Goal: Information Seeking & Learning: Learn about a topic

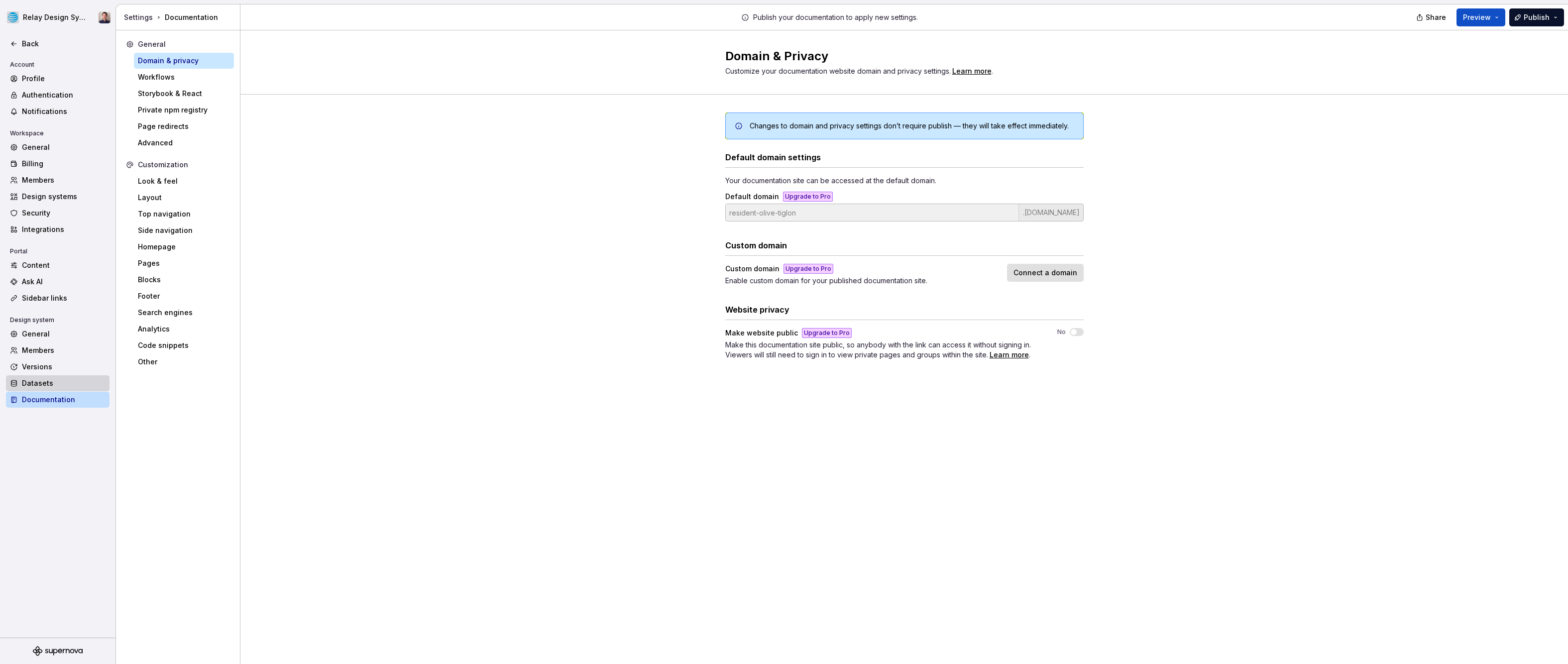
click at [80, 386] on div "Datasets" at bounding box center [64, 383] width 83 height 10
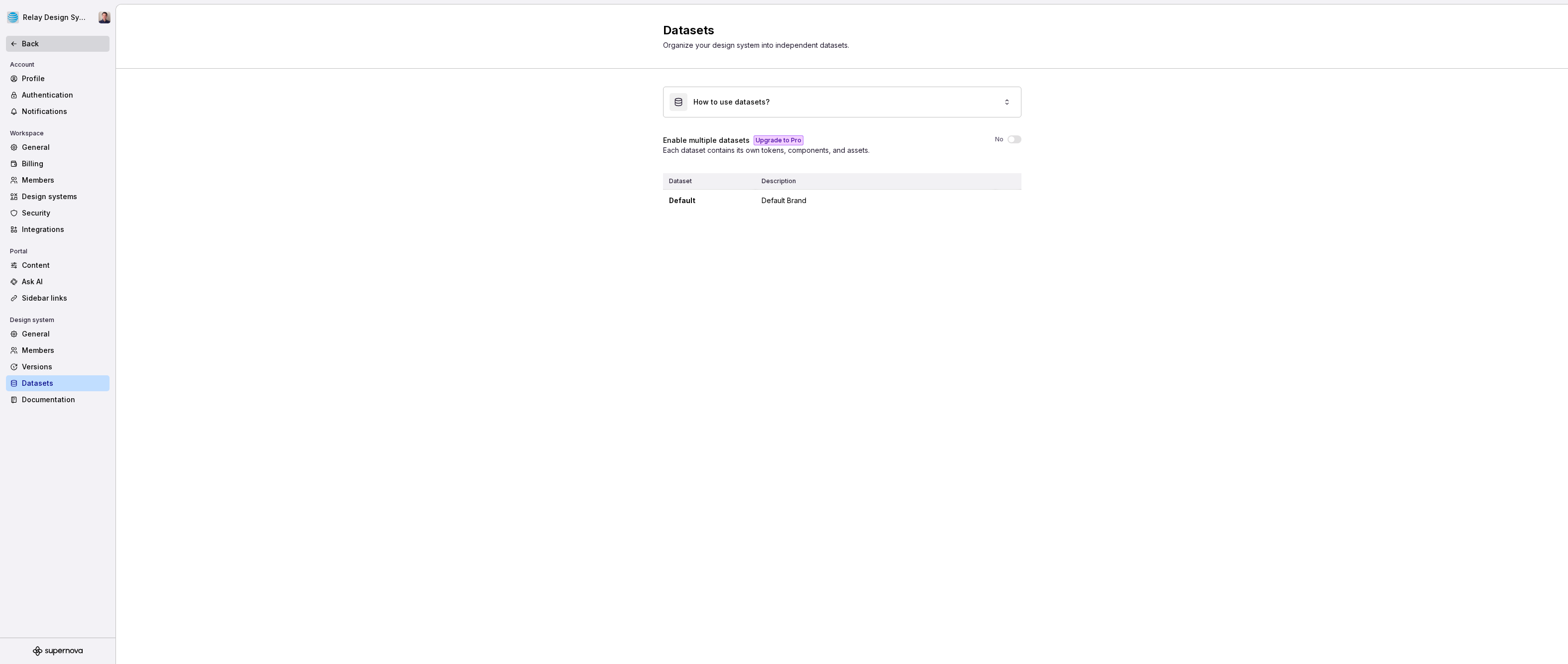
click at [27, 43] on div "Back" at bounding box center [64, 44] width 83 height 10
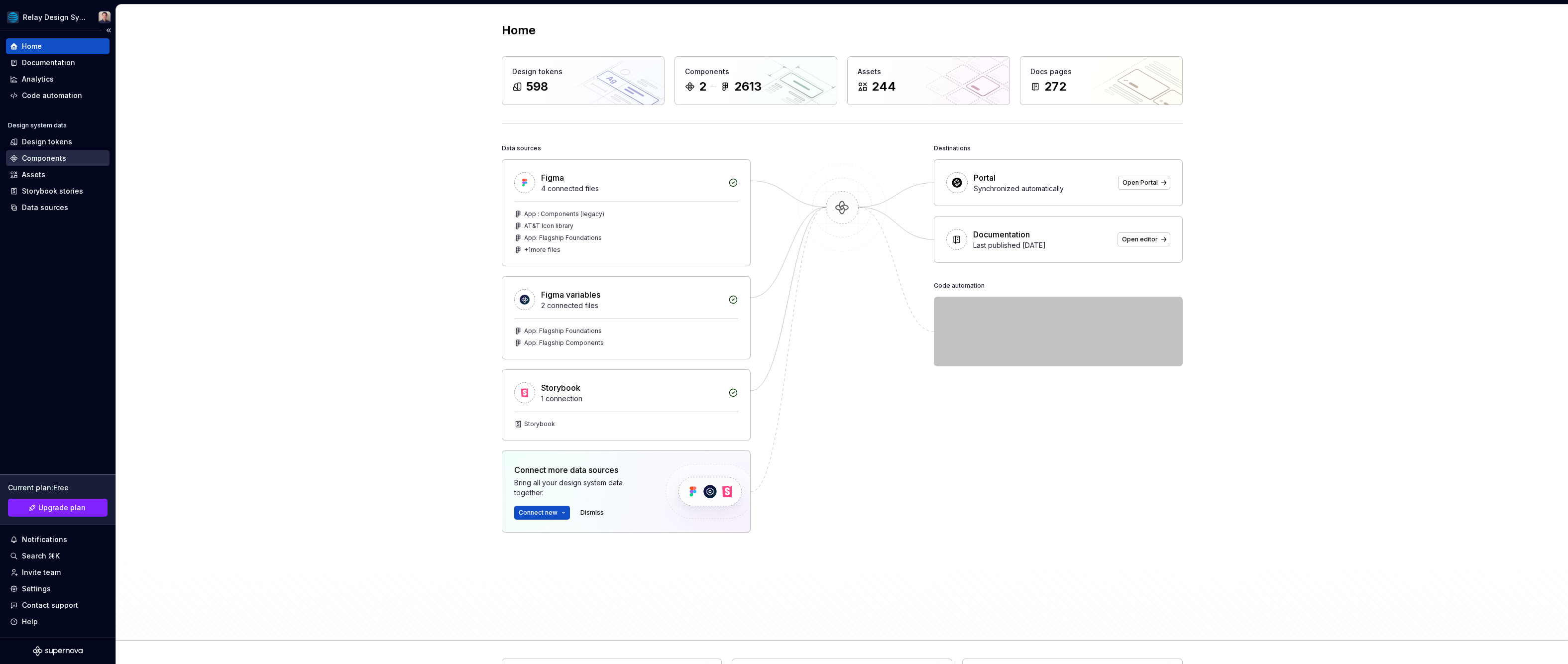
click at [49, 155] on div "Components" at bounding box center [44, 158] width 44 height 10
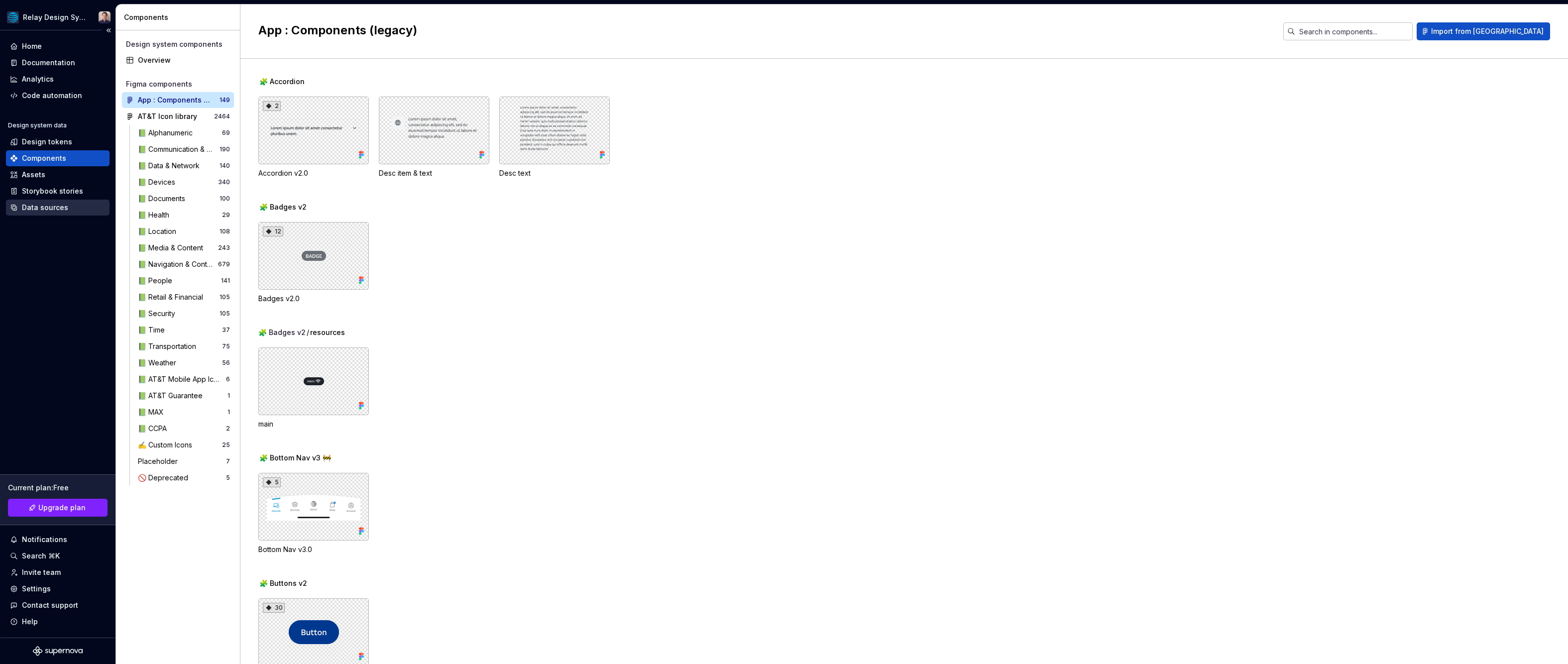
click at [52, 207] on div "Data sources" at bounding box center [45, 207] width 47 height 10
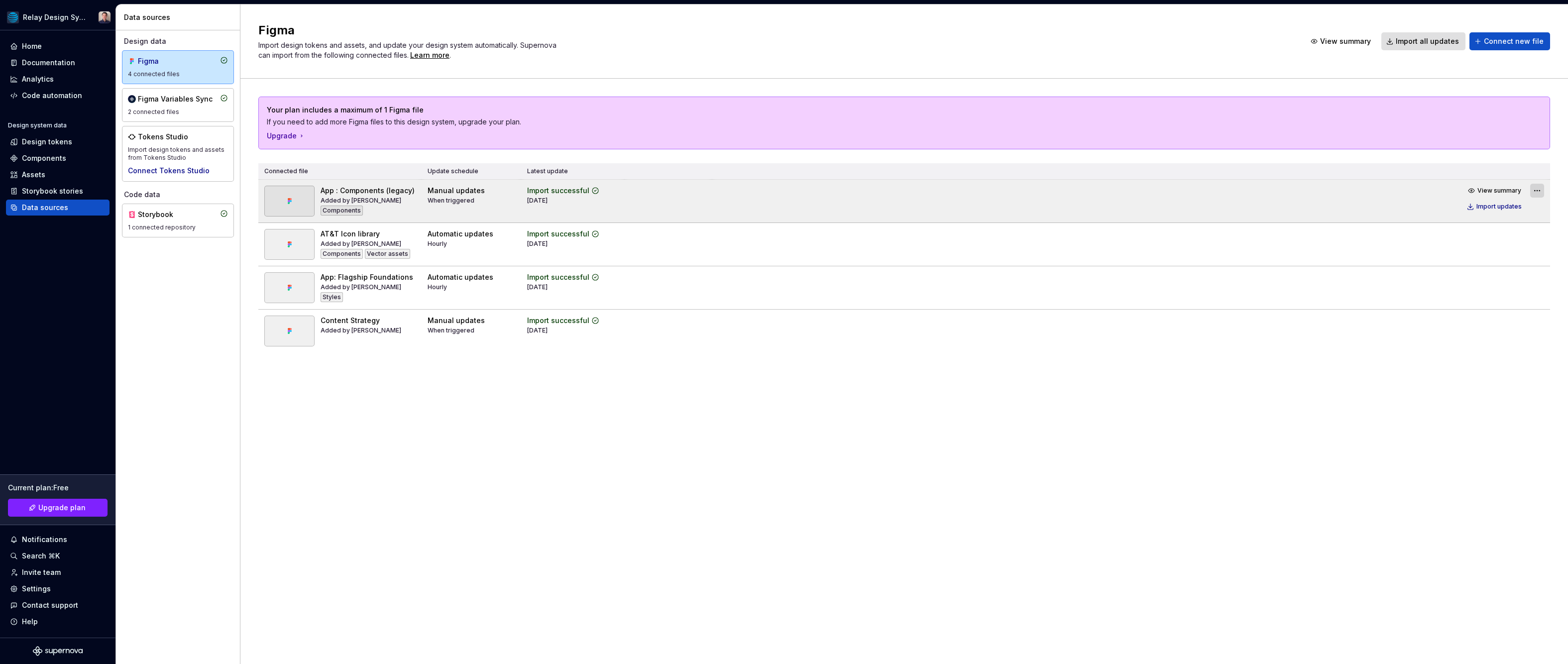
click at [1533, 191] on html "Relay Design System Home Documentation Analytics Code automation Design system …" at bounding box center [784, 332] width 1568 height 664
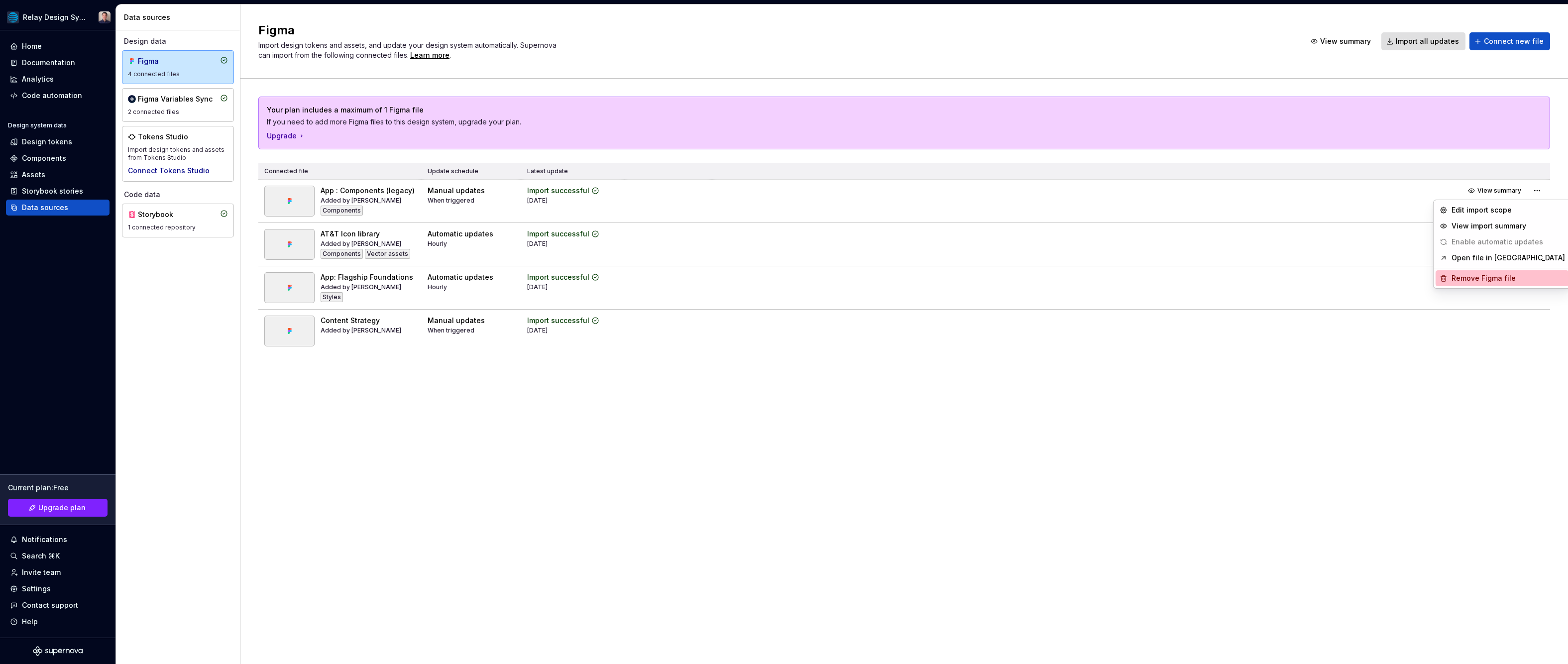
click at [1482, 275] on div "Remove Figma file" at bounding box center [1508, 278] width 114 height 10
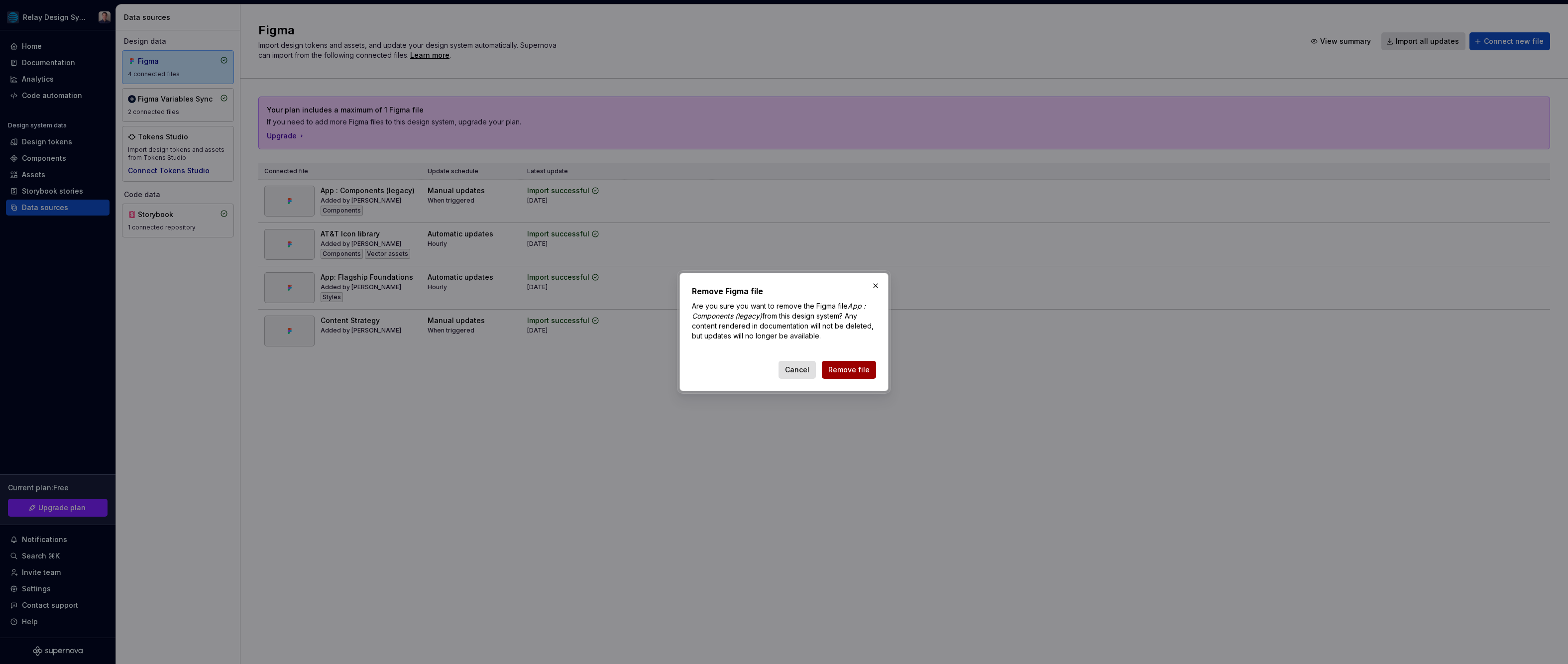
click at [872, 372] on button "Remove file" at bounding box center [849, 370] width 54 height 18
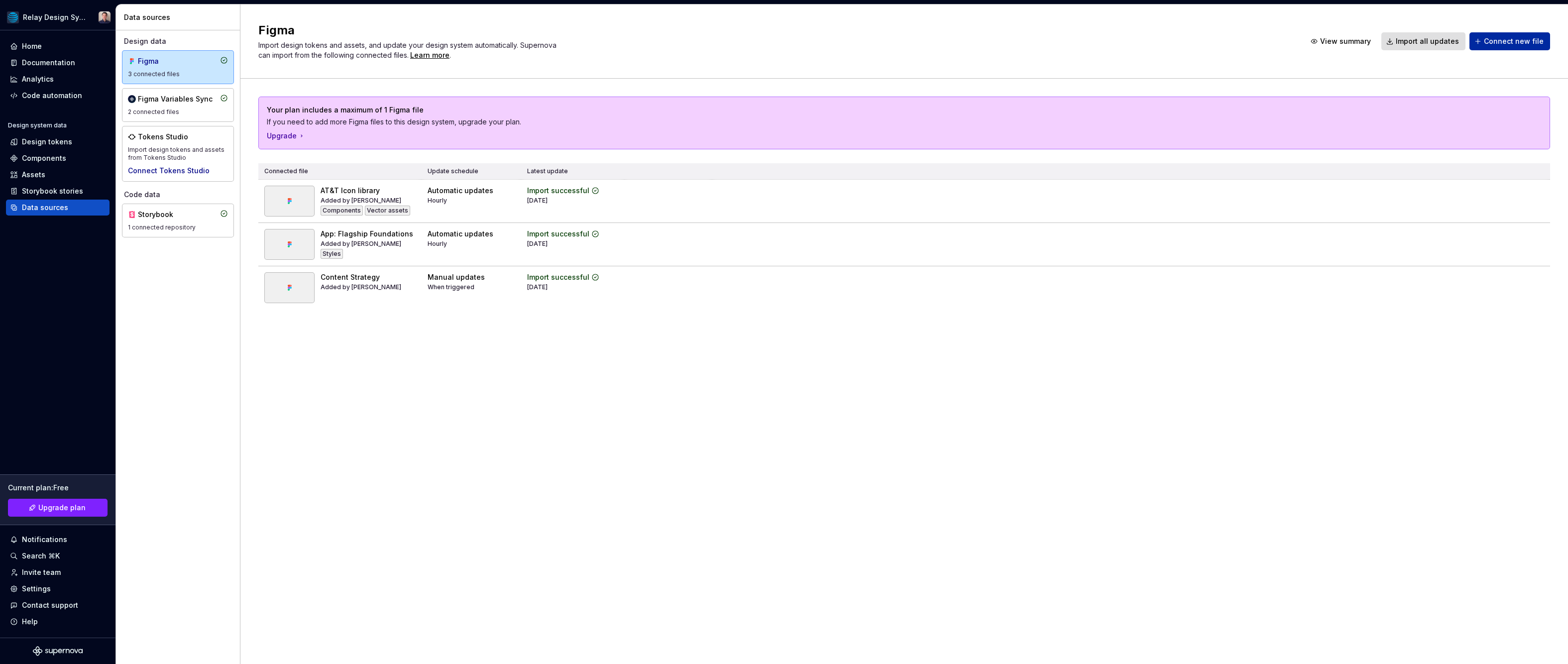
click at [1518, 42] on span "Connect new file" at bounding box center [1513, 41] width 60 height 10
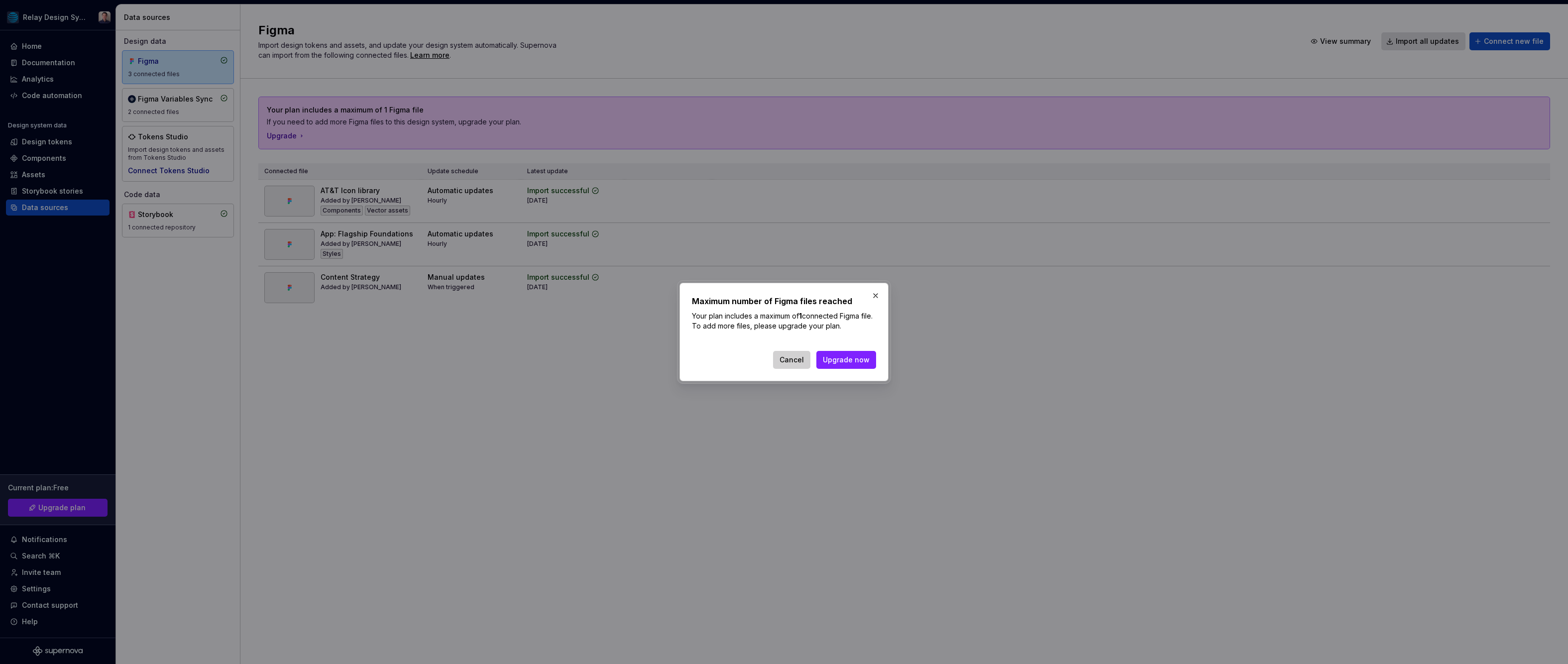
click at [793, 362] on span "Cancel" at bounding box center [791, 359] width 24 height 10
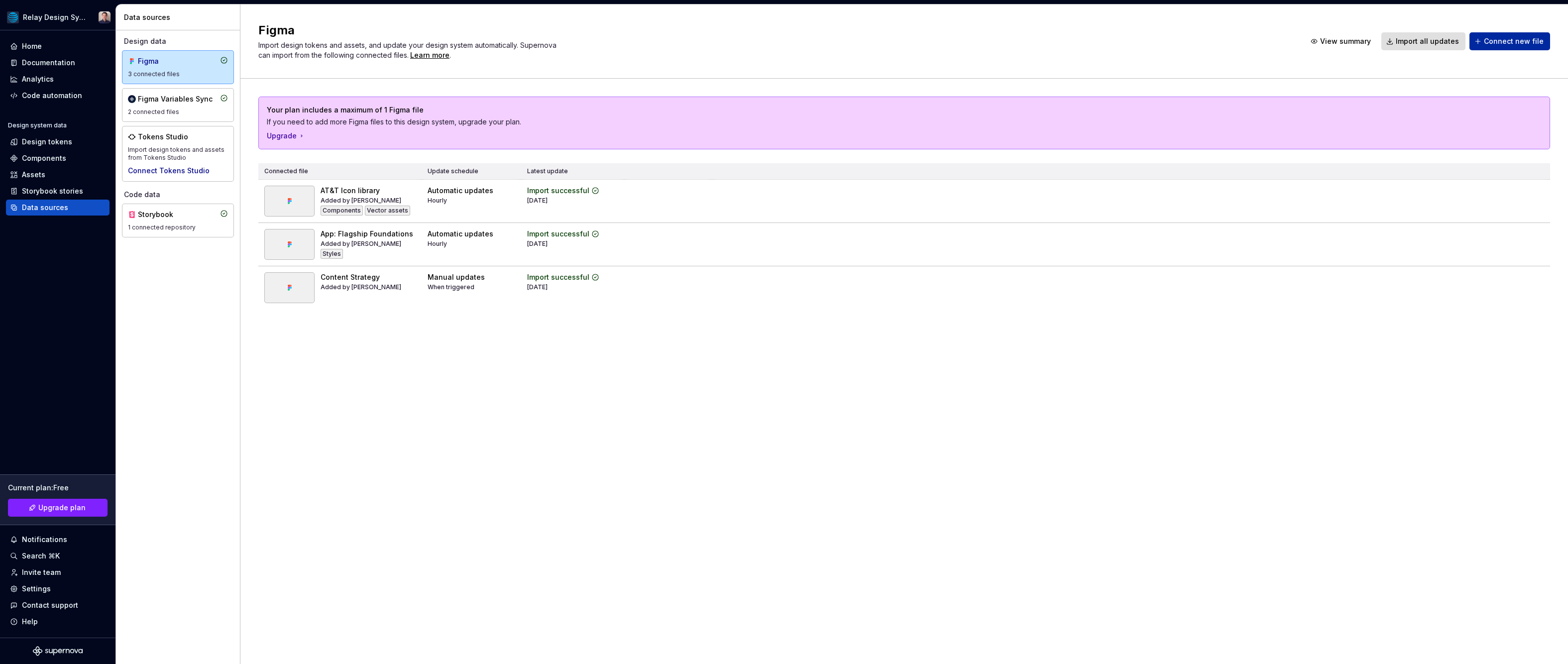
click at [1496, 45] on span "Connect new file" at bounding box center [1513, 41] width 60 height 10
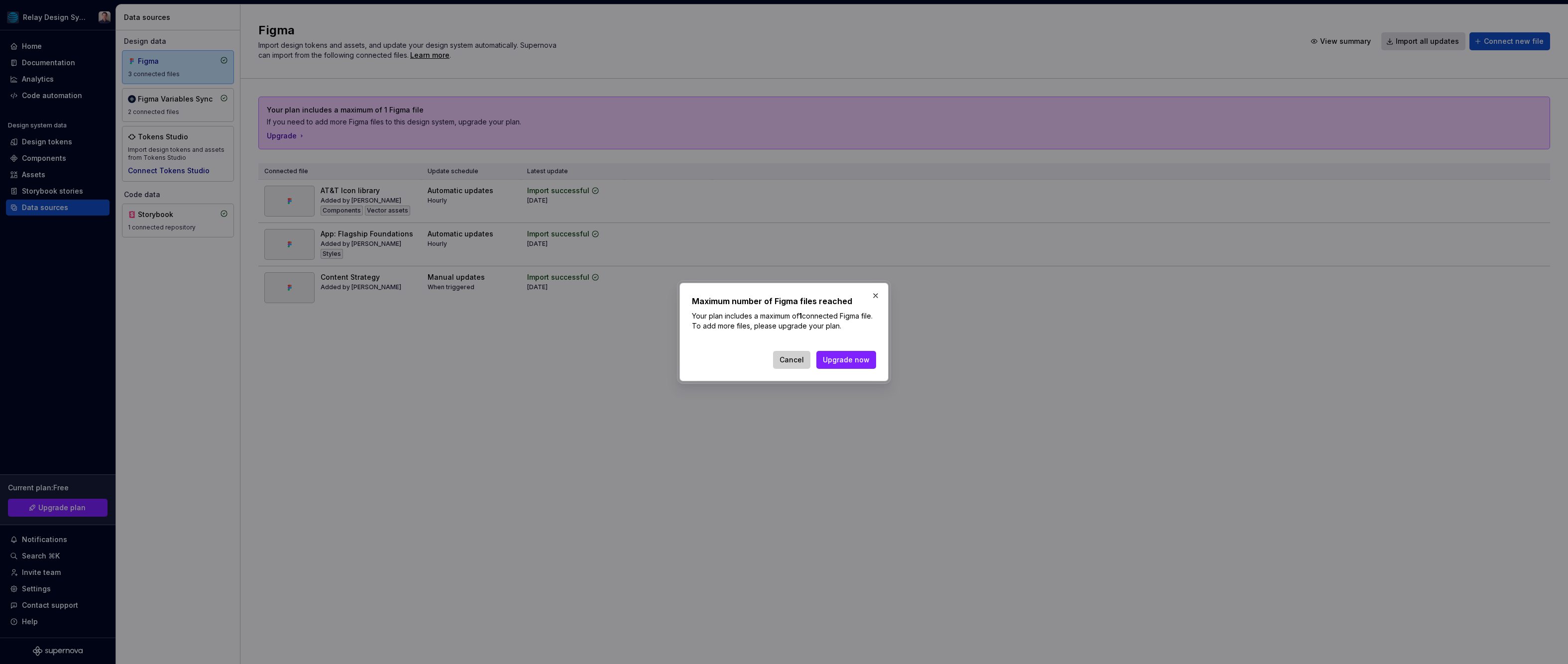
click at [787, 361] on span "Cancel" at bounding box center [791, 359] width 24 height 10
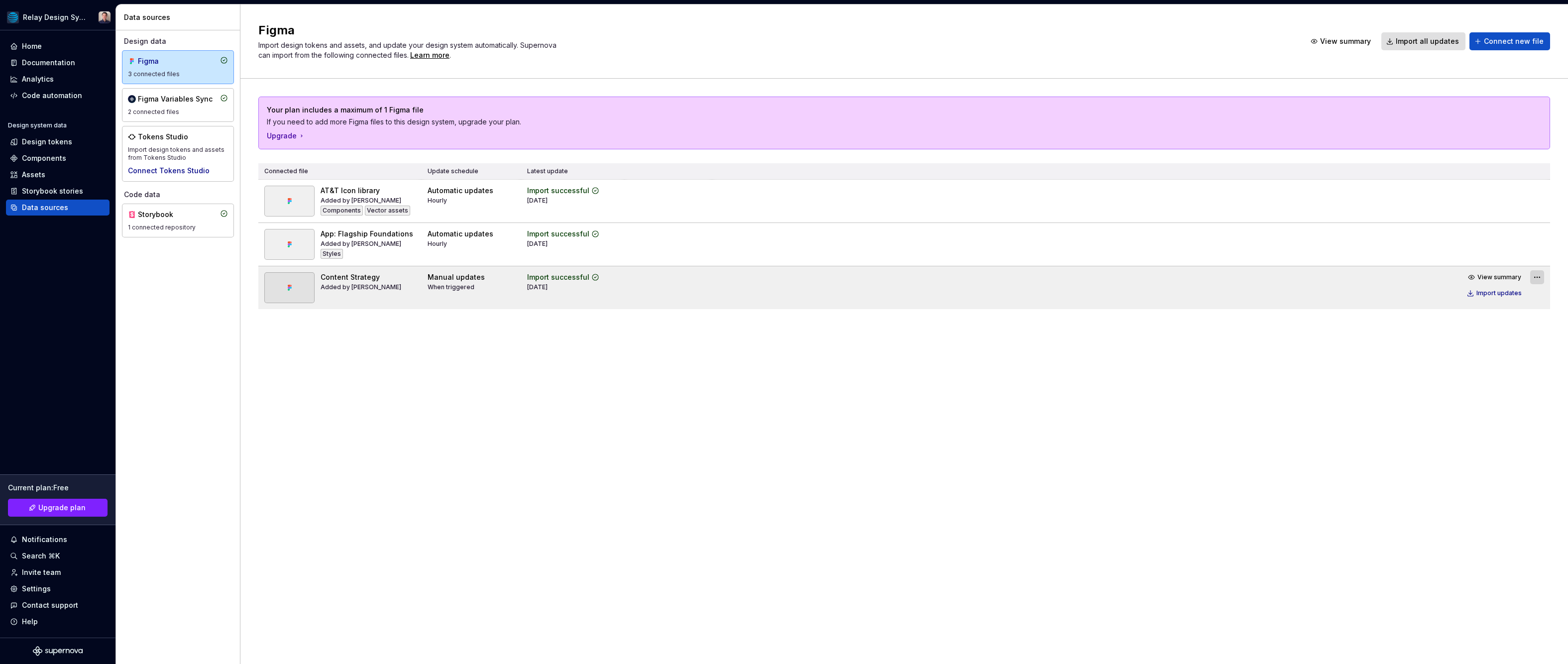
click at [1538, 280] on html "Relay Design System Home Documentation Analytics Code automation Design system …" at bounding box center [784, 332] width 1568 height 664
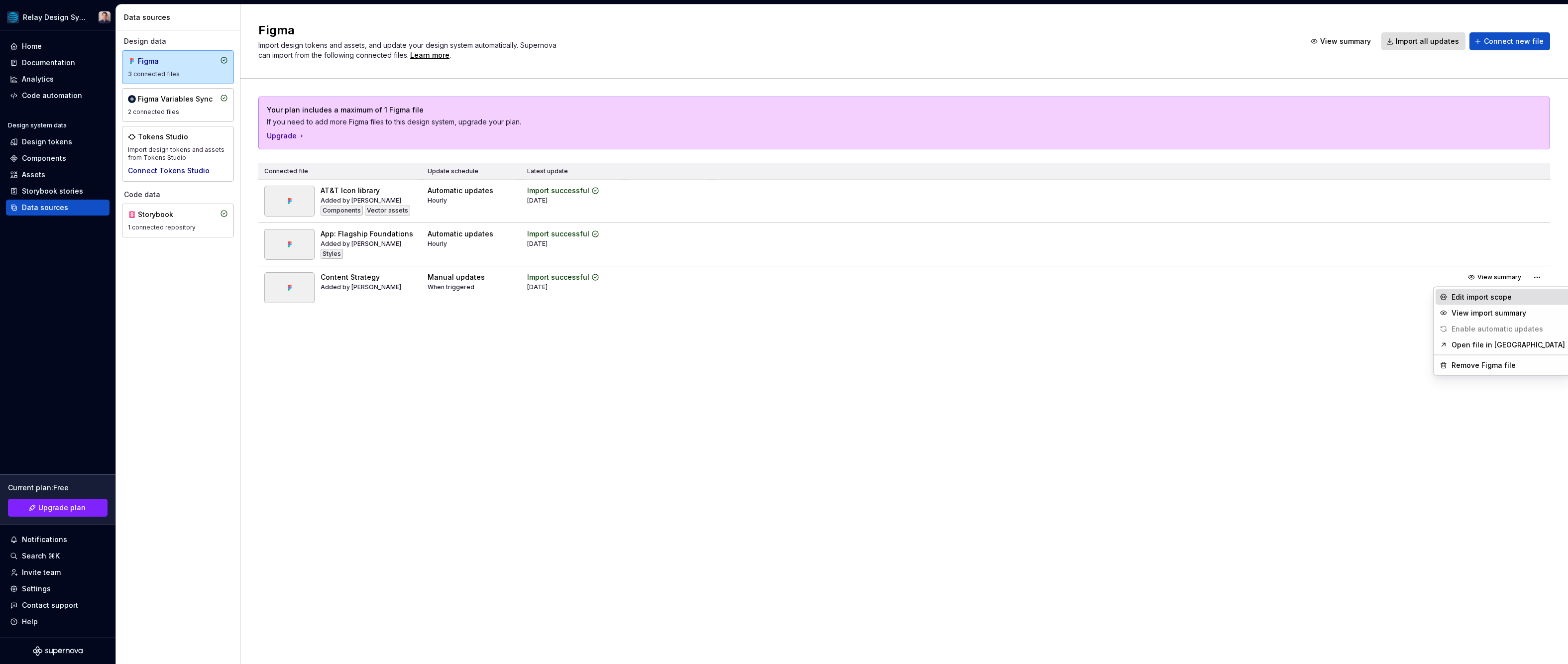
click at [1460, 297] on div "Edit import scope" at bounding box center [1508, 297] width 114 height 10
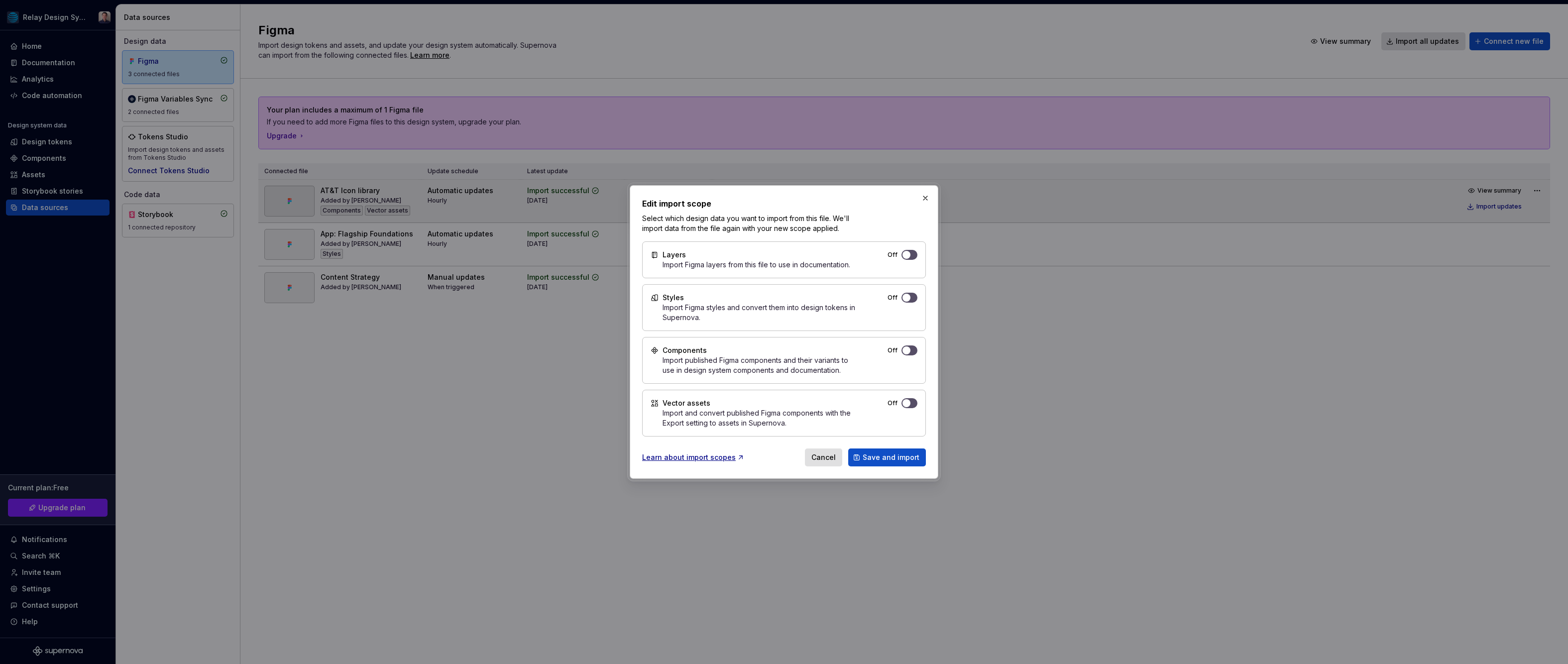
click at [929, 196] on button "button" at bounding box center [925, 198] width 14 height 14
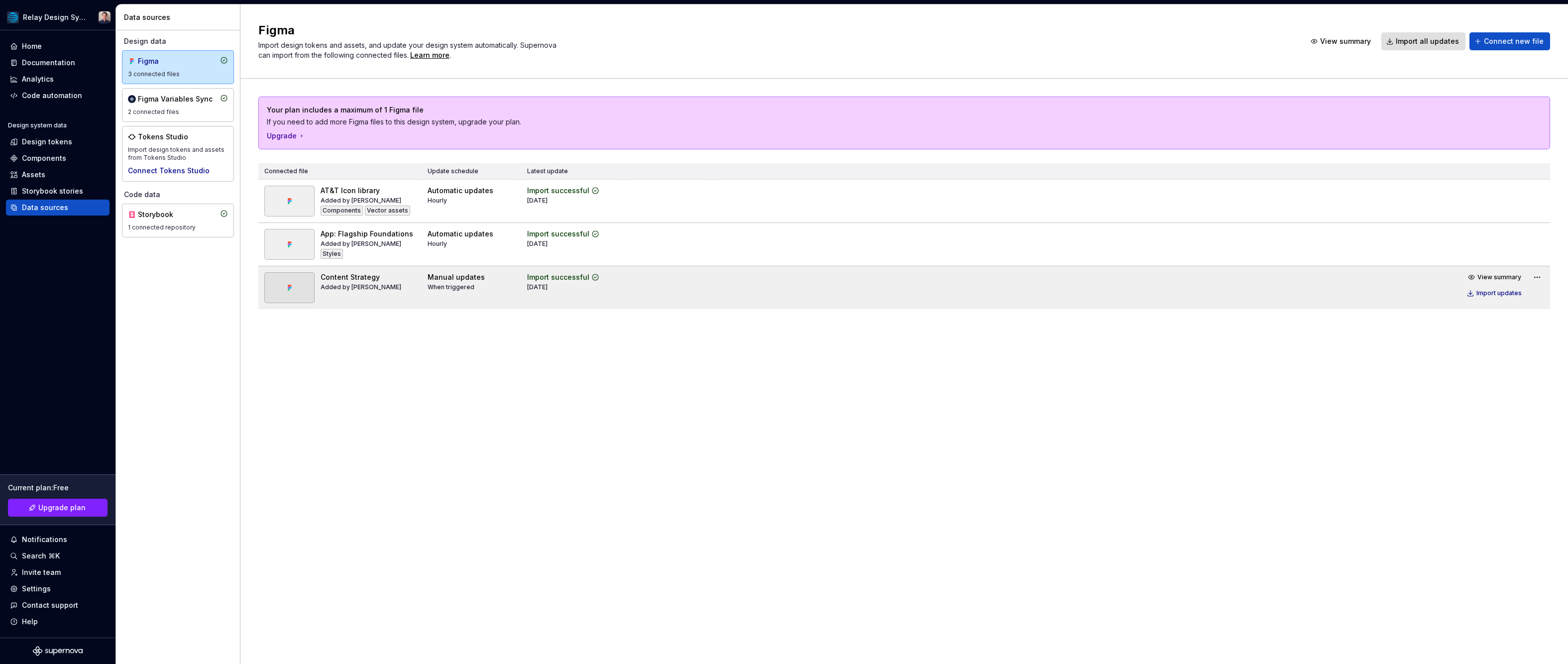
click at [732, 287] on td "View summary Import updates" at bounding box center [1131, 285] width 838 height 38
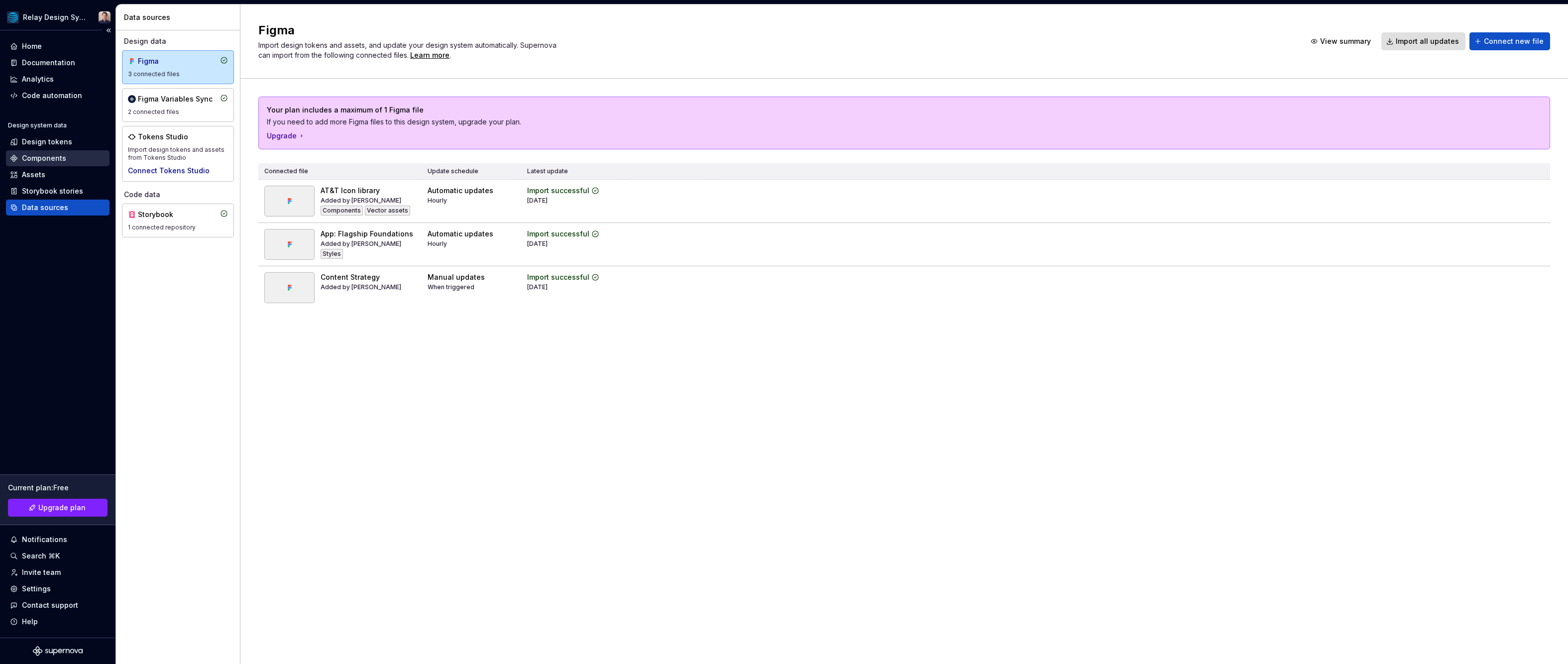
click at [34, 156] on div "Components" at bounding box center [44, 158] width 44 height 10
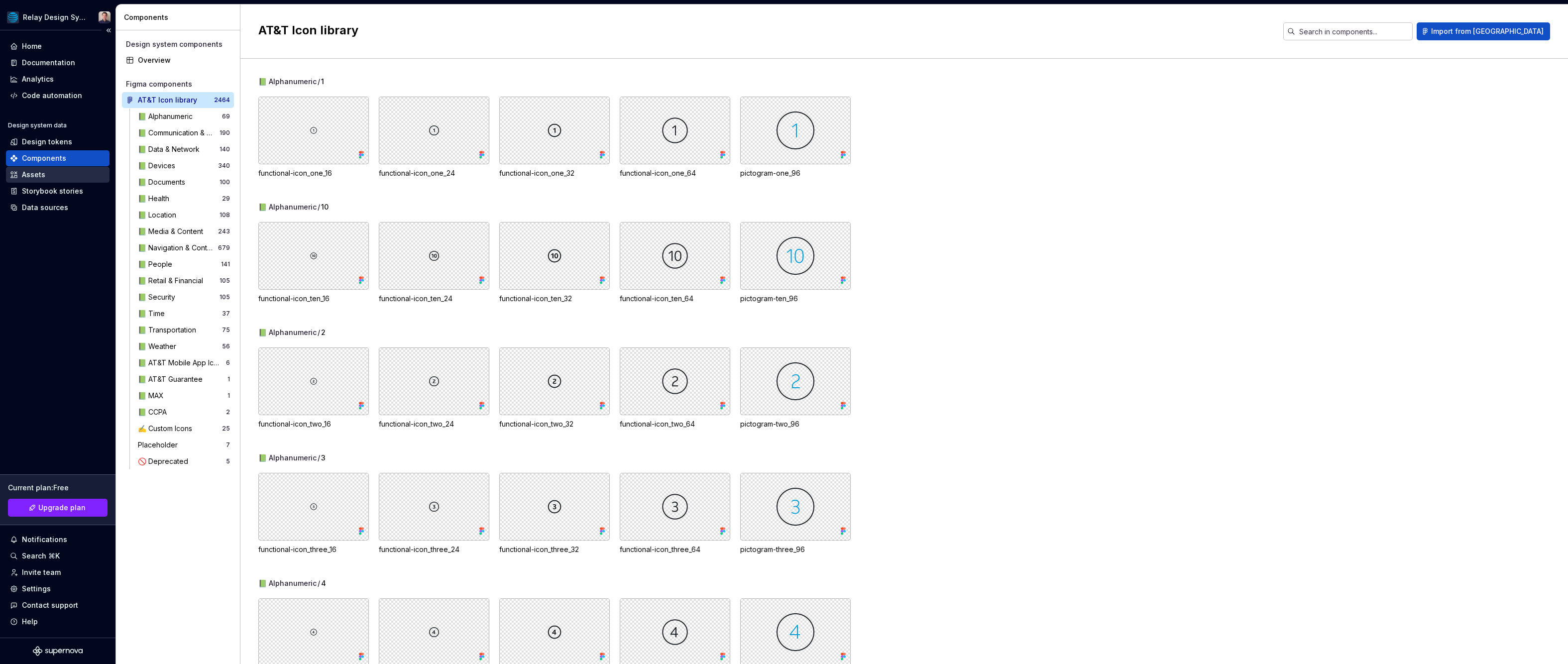
click at [52, 174] on div "Assets" at bounding box center [57, 174] width 95 height 10
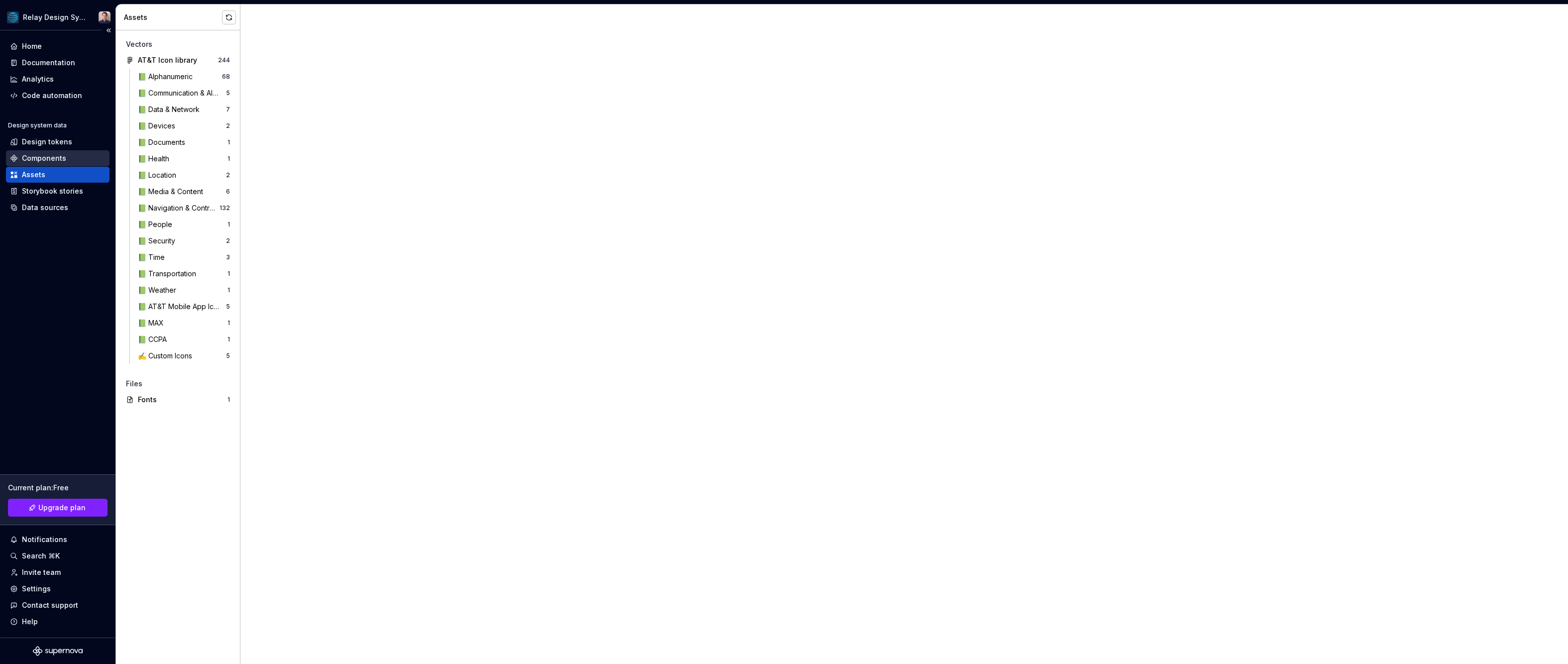
click at [49, 161] on div "Components" at bounding box center [44, 158] width 44 height 10
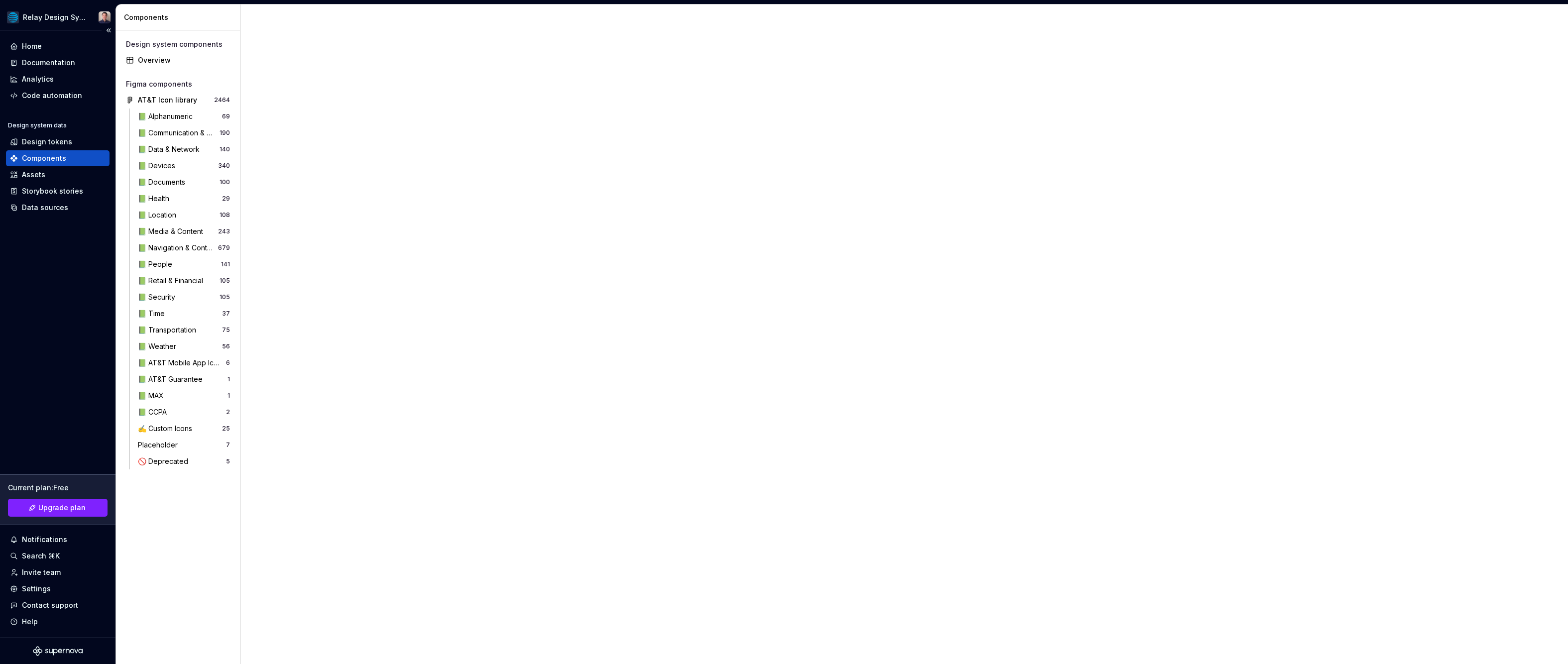
click at [48, 157] on div "Components" at bounding box center [44, 158] width 44 height 10
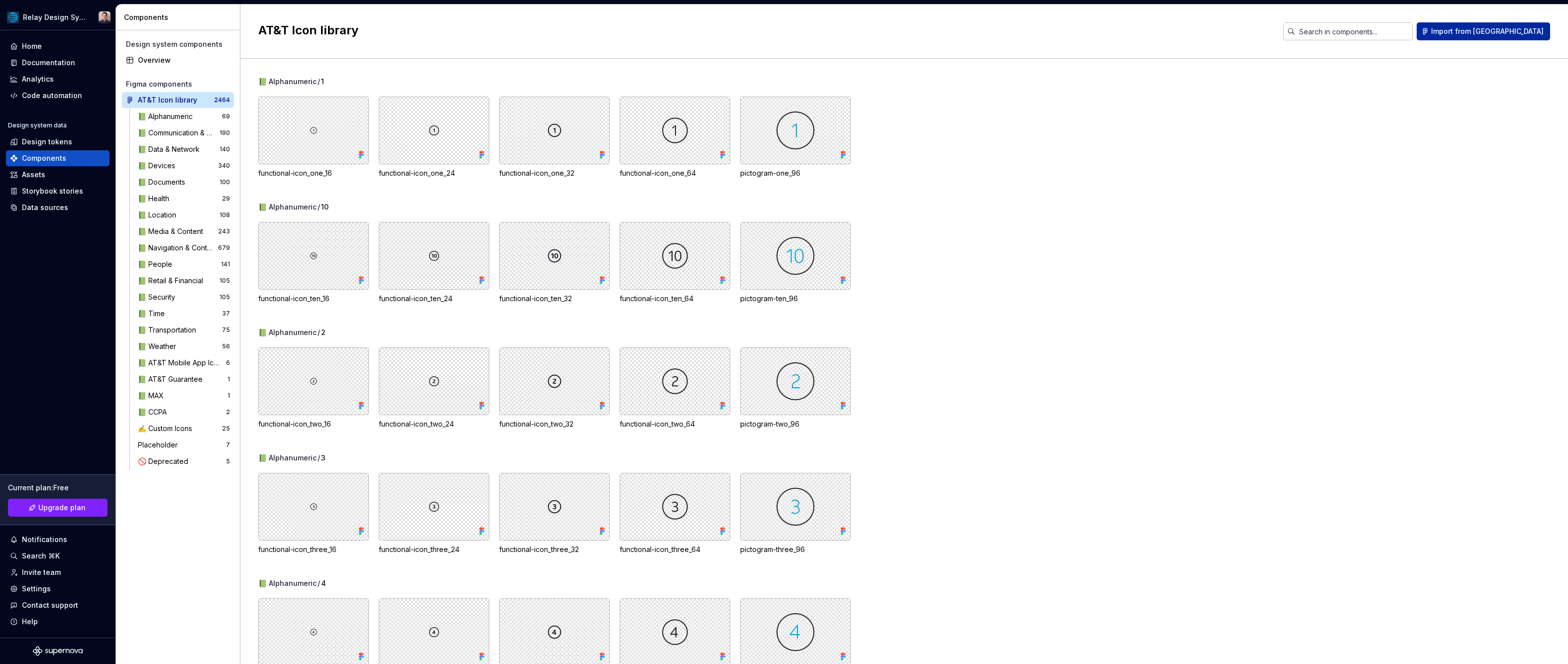
click at [1502, 30] on span "Import from [GEOGRAPHIC_DATA]" at bounding box center [1487, 31] width 112 height 10
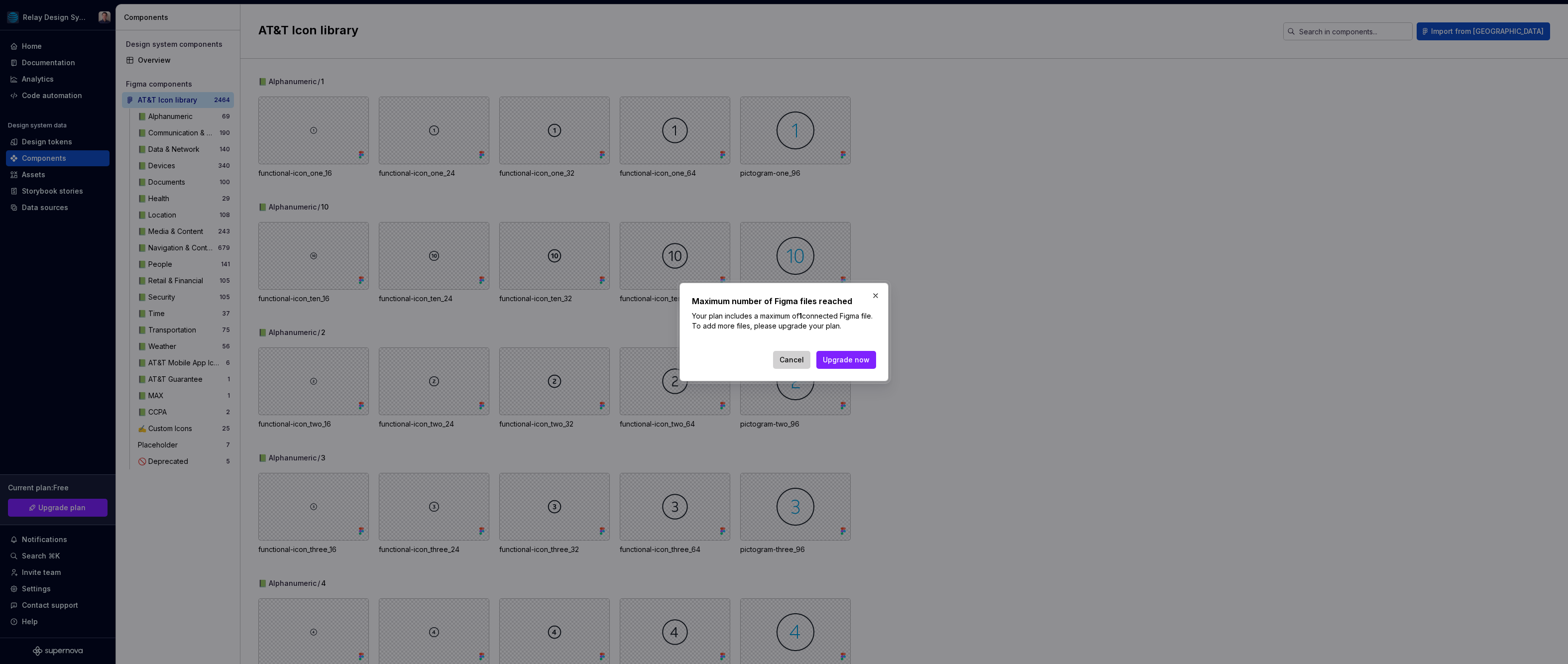
click at [795, 360] on span "Cancel" at bounding box center [791, 359] width 24 height 10
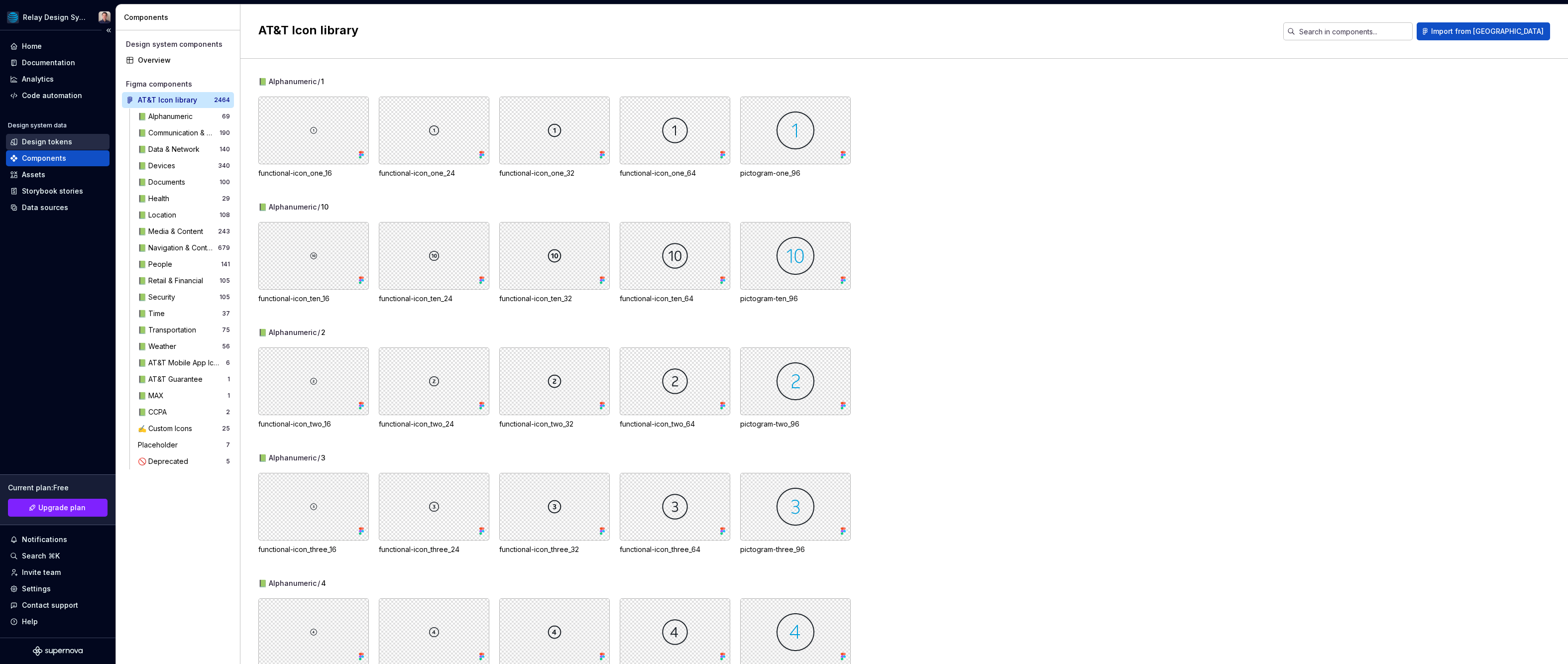
click at [43, 142] on div "Design tokens" at bounding box center [47, 141] width 50 height 10
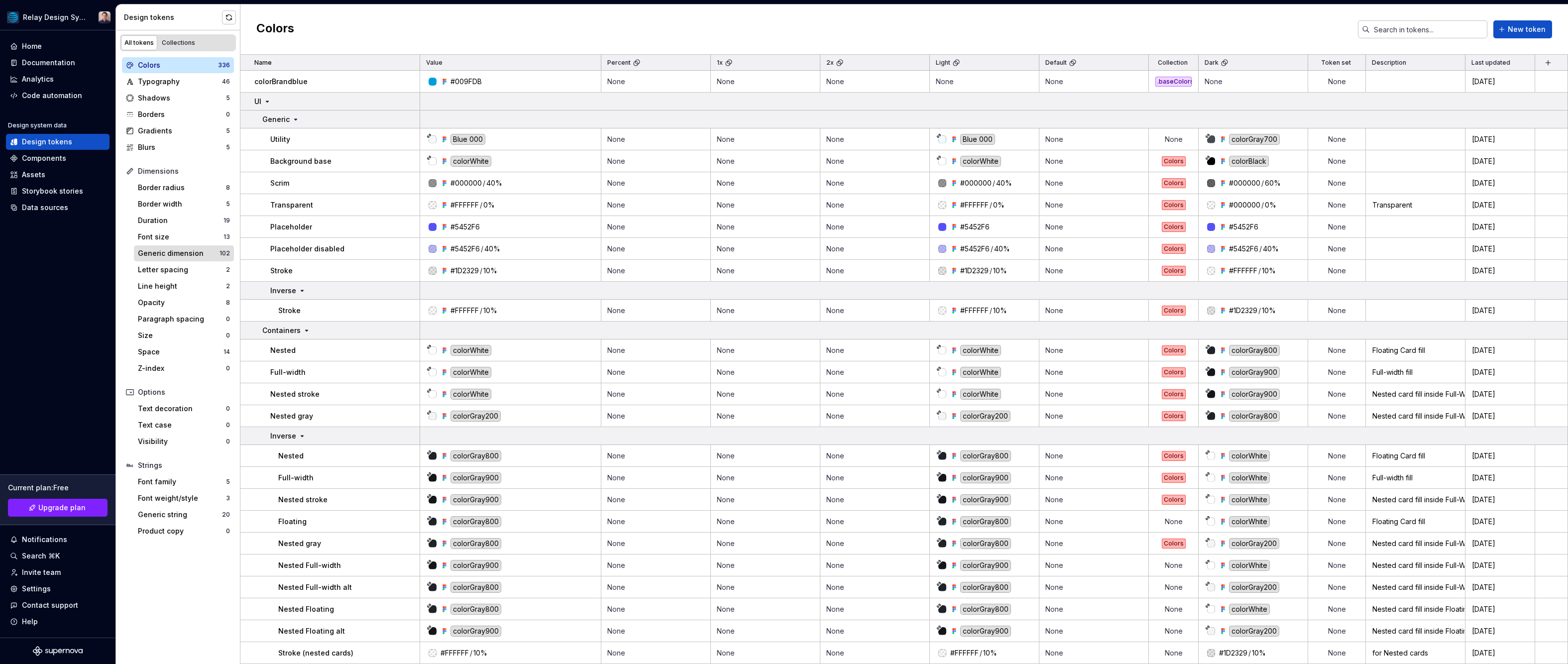
click at [206, 253] on div "Generic dimension" at bounding box center [179, 253] width 82 height 10
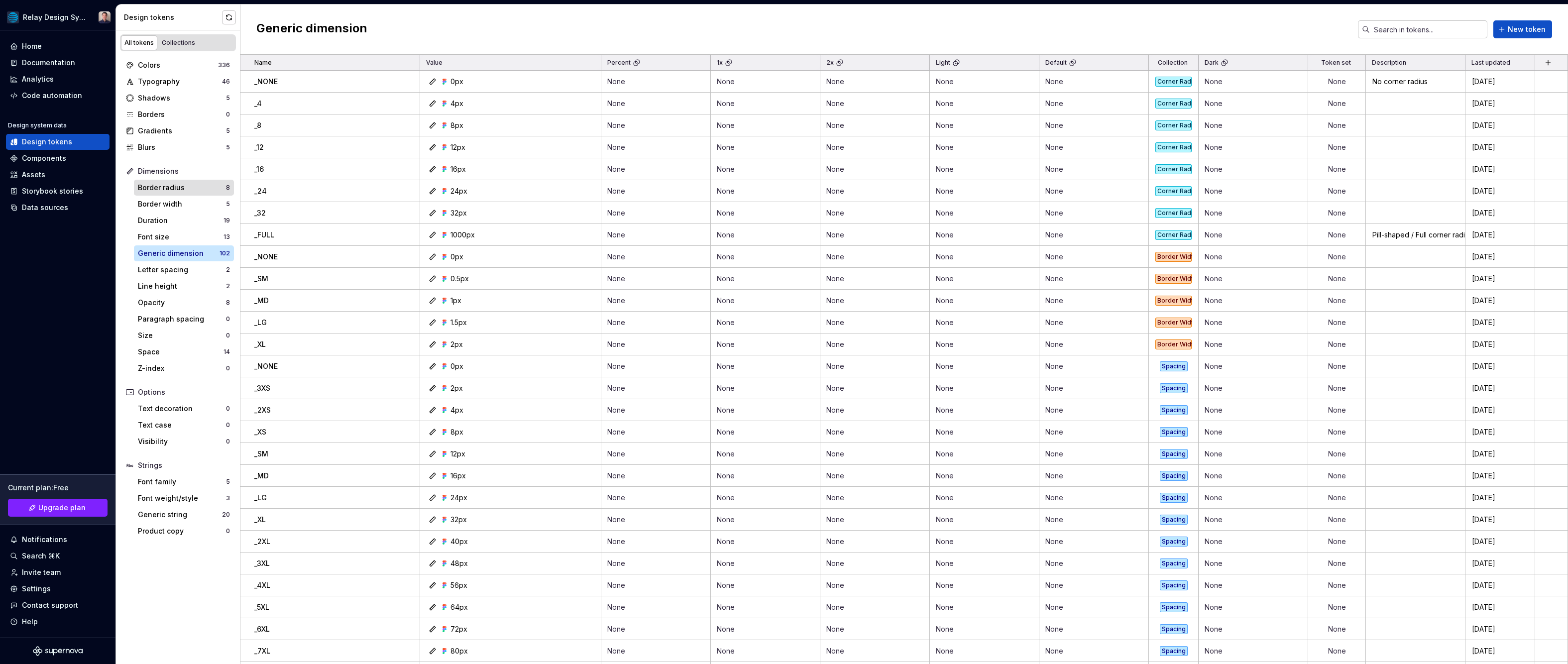
click at [174, 189] on div "Border radius" at bounding box center [182, 187] width 88 height 10
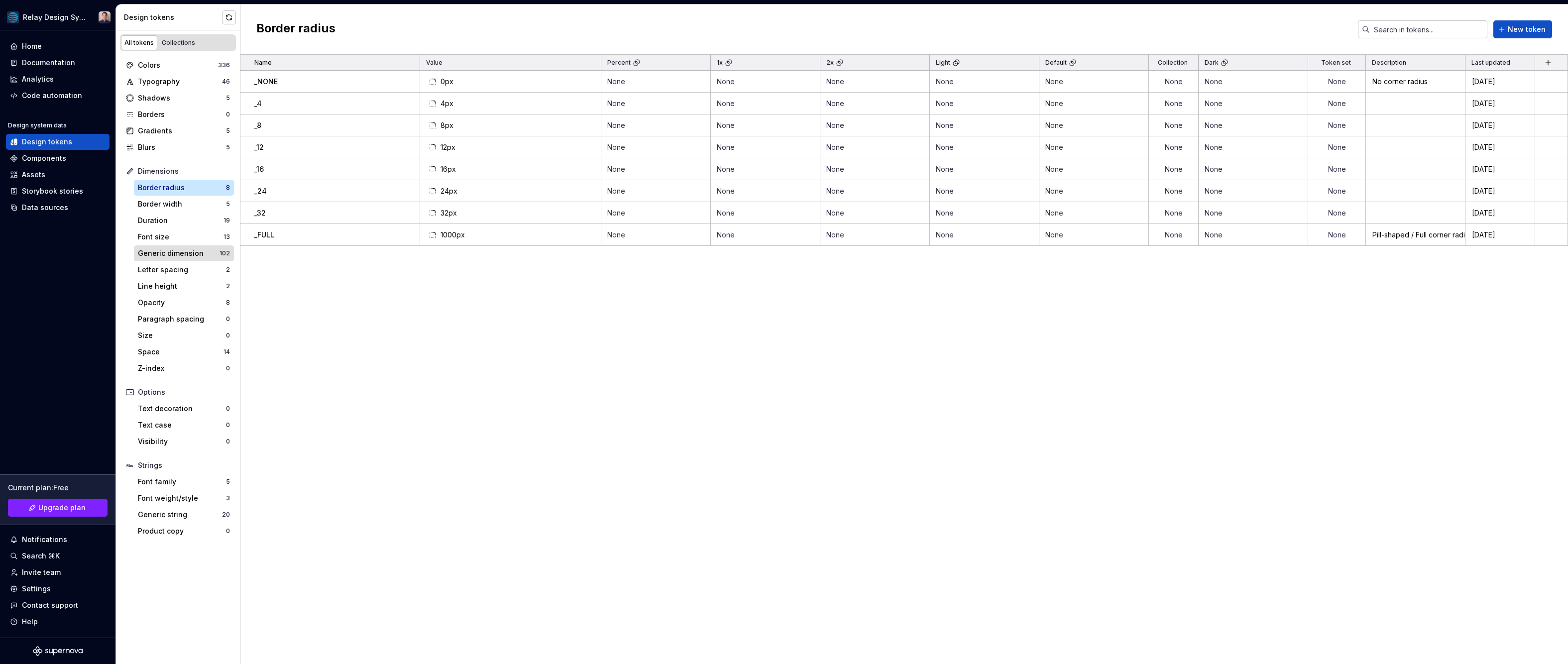
click at [179, 257] on div "Generic dimension" at bounding box center [179, 253] width 82 height 10
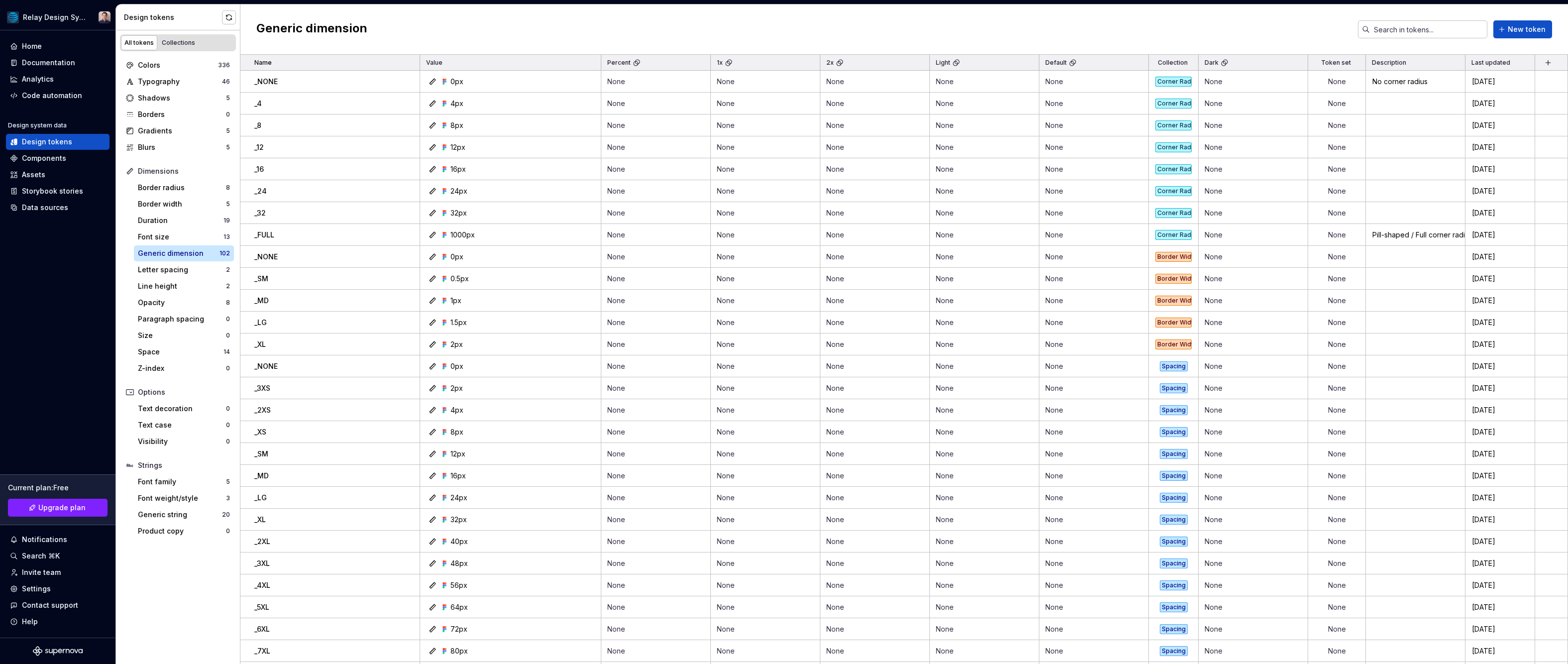
click at [140, 41] on div "All tokens" at bounding box center [139, 43] width 30 height 8
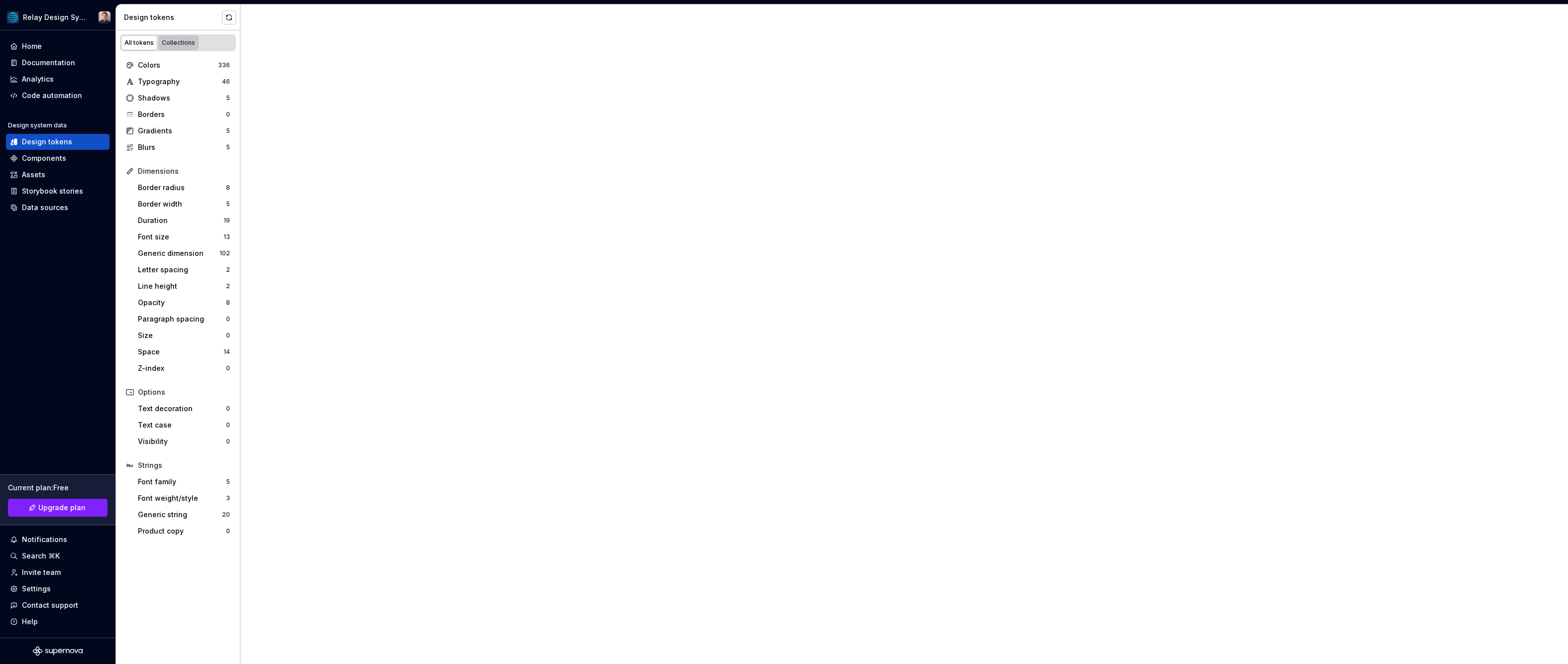
click at [181, 42] on div "Collections" at bounding box center [178, 43] width 33 height 8
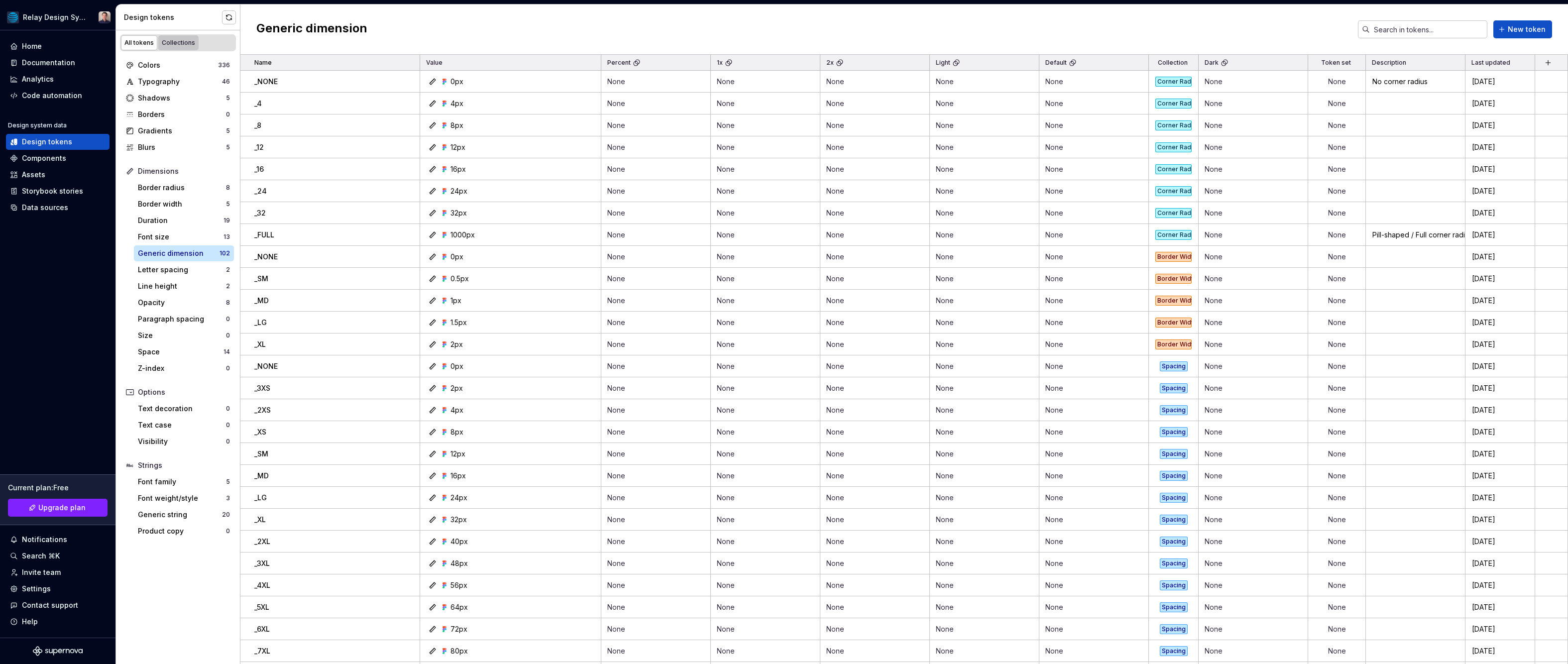
click at [181, 42] on div "Collections" at bounding box center [178, 43] width 33 height 8
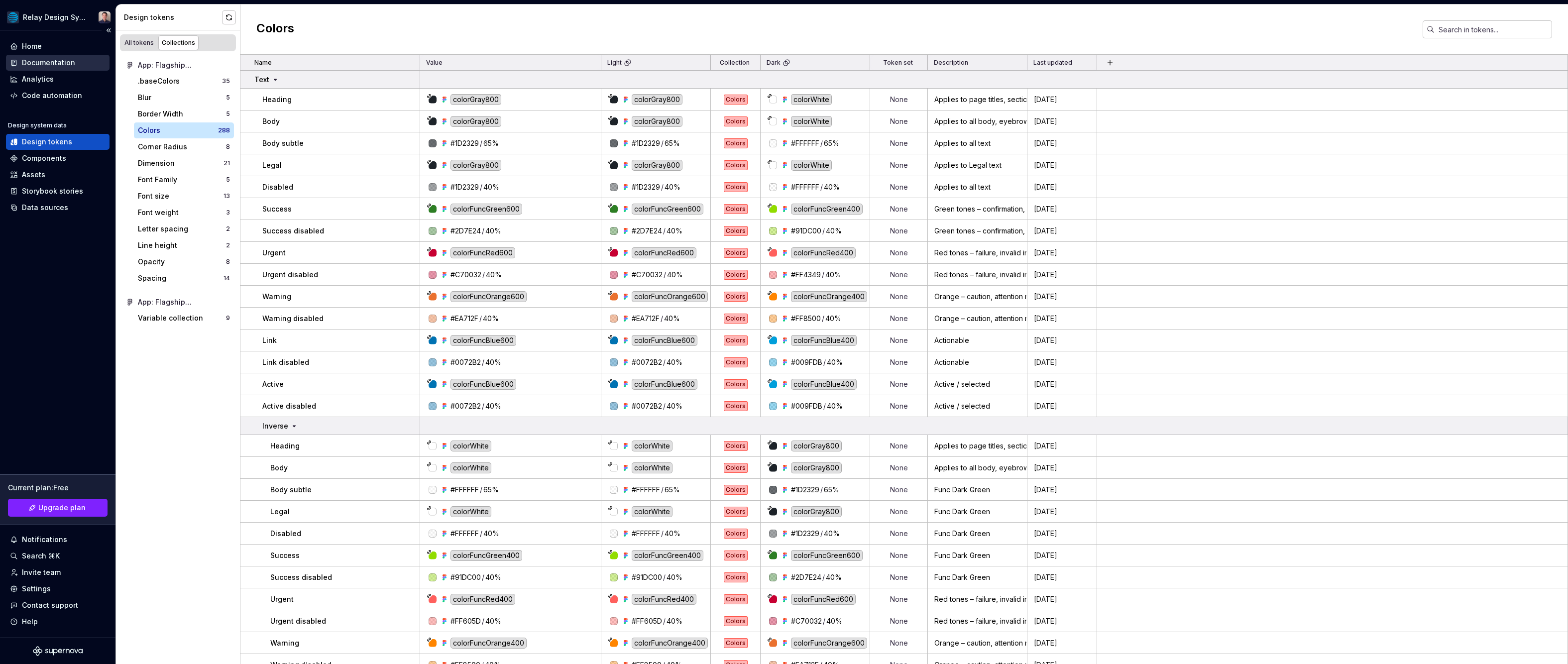
click at [44, 58] on div "Documentation" at bounding box center [49, 62] width 53 height 10
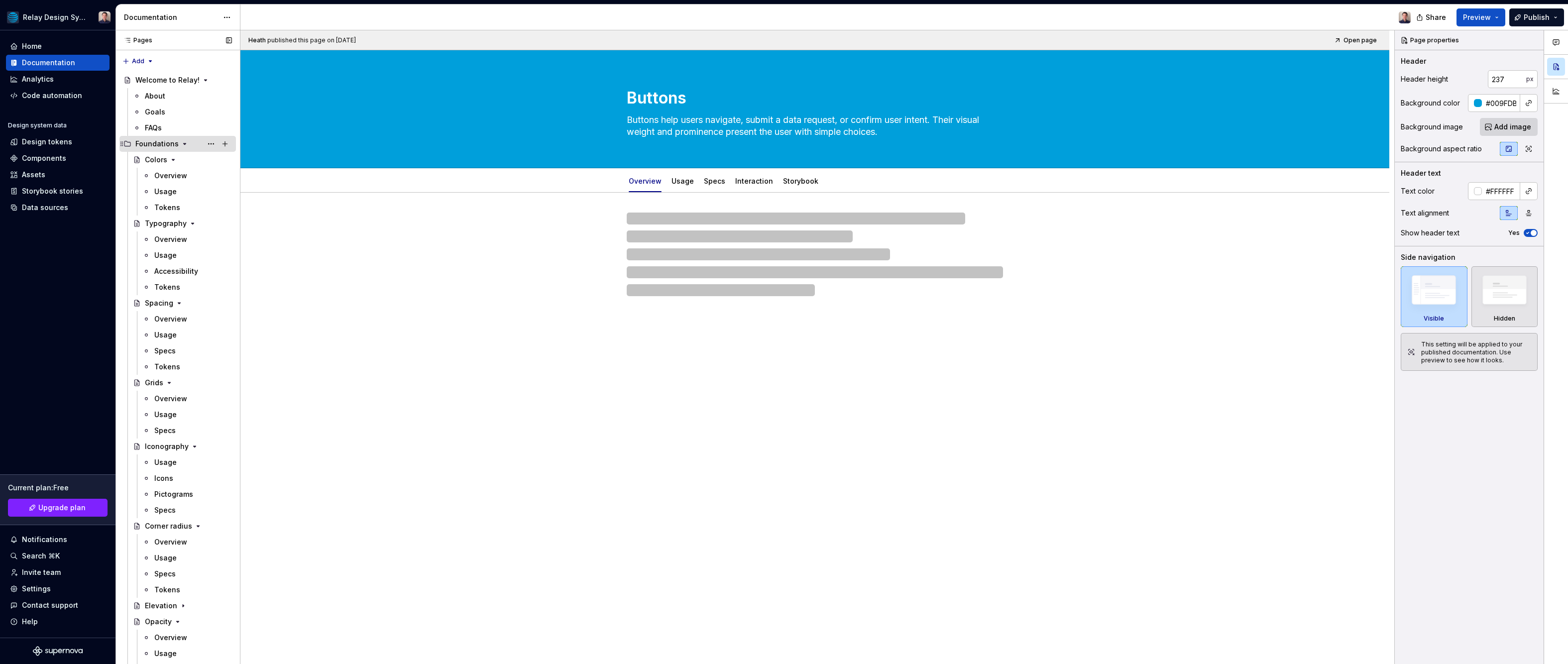
click at [182, 146] on icon "Page tree" at bounding box center [185, 143] width 8 height 8
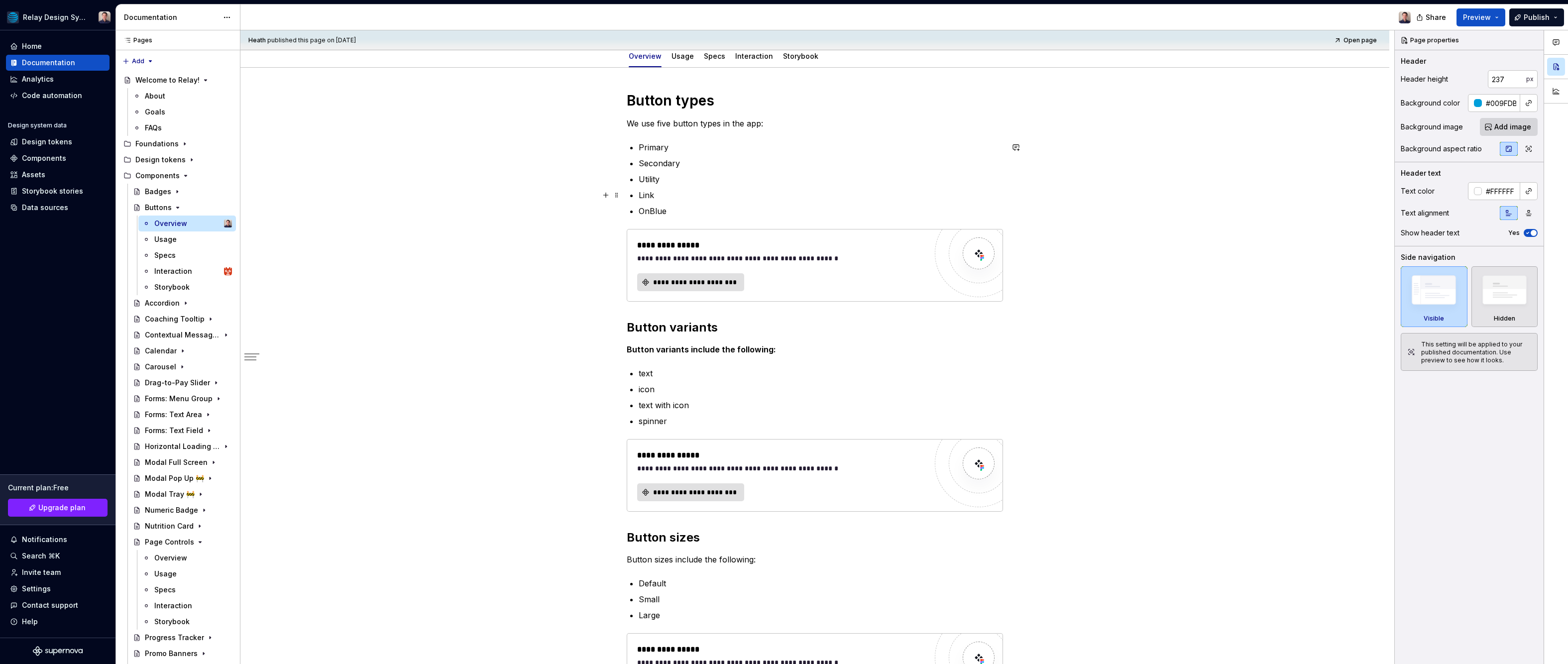
scroll to position [89, 0]
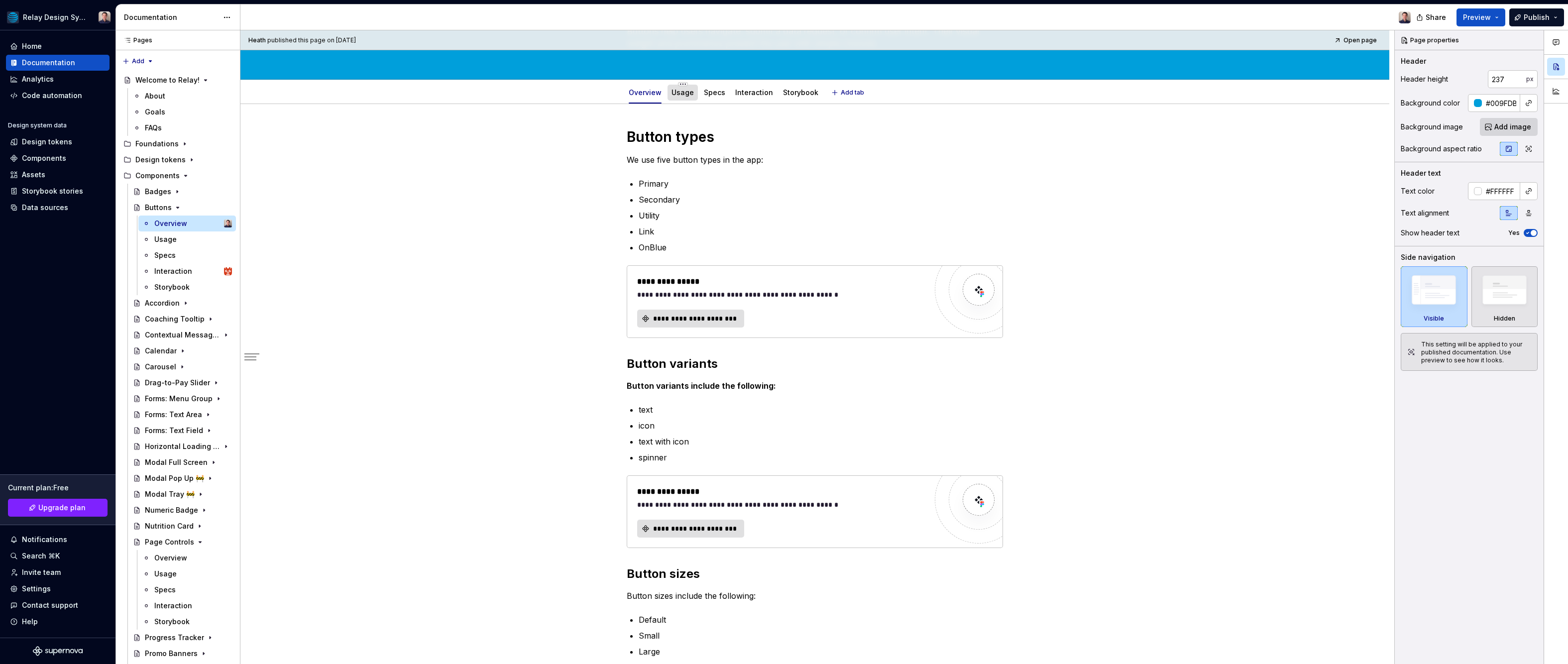
click at [675, 98] on div "Usage" at bounding box center [682, 93] width 30 height 16
click at [680, 90] on link "Usage" at bounding box center [682, 92] width 22 height 8
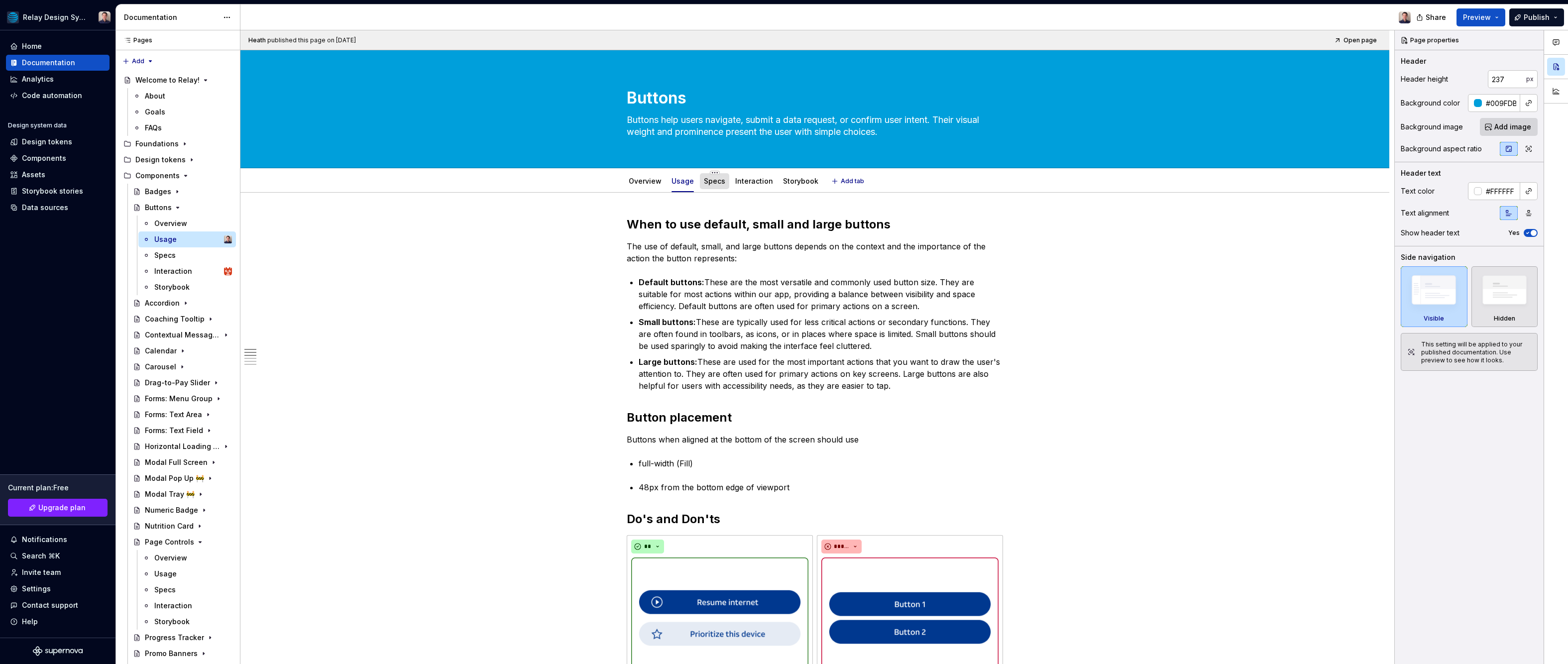
click at [722, 182] on link "Specs" at bounding box center [714, 180] width 21 height 8
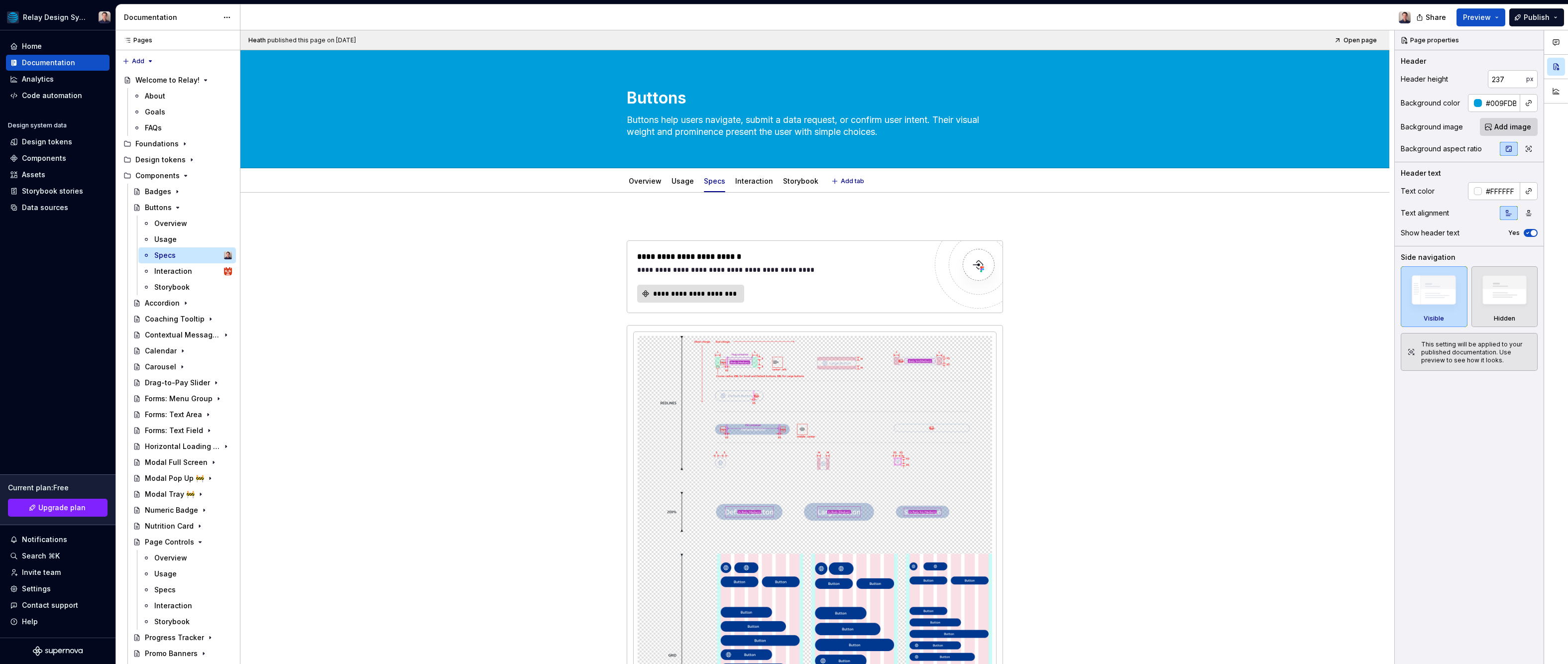
type textarea "*"
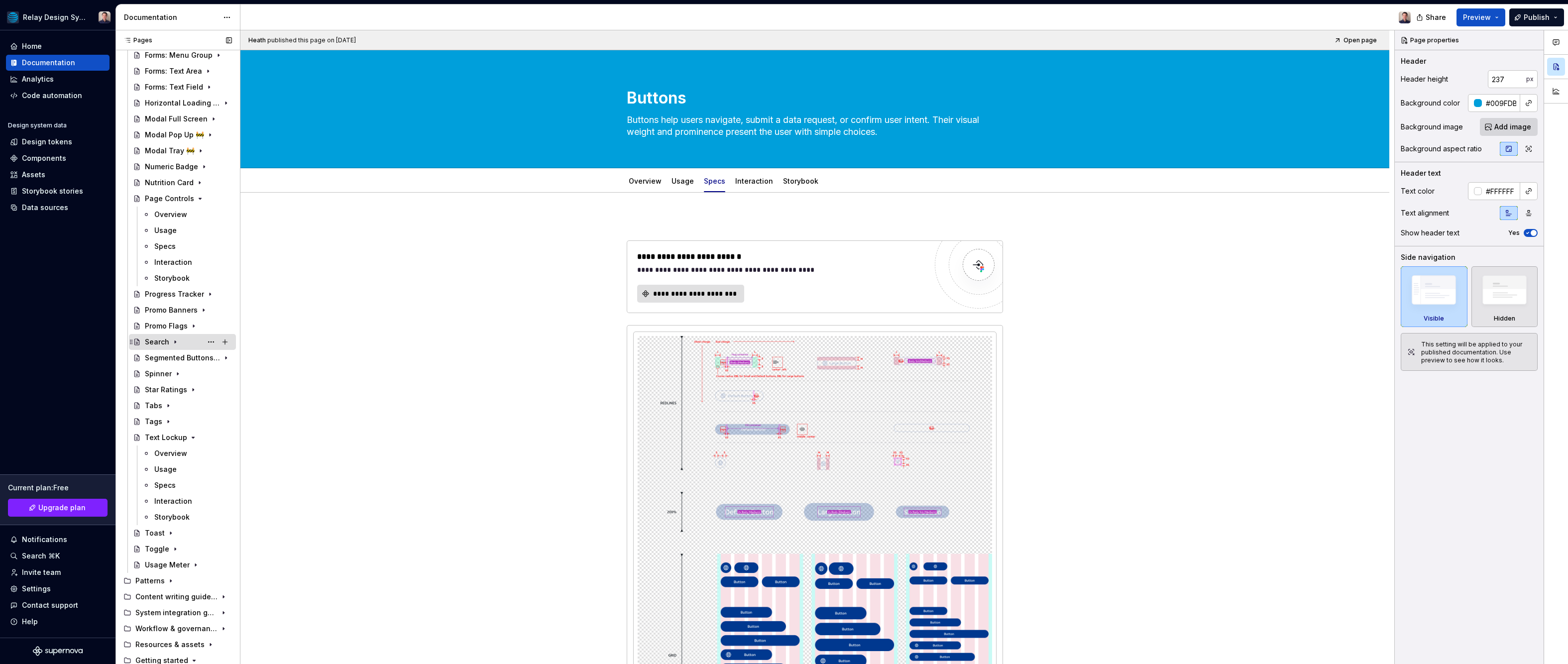
scroll to position [408, 0]
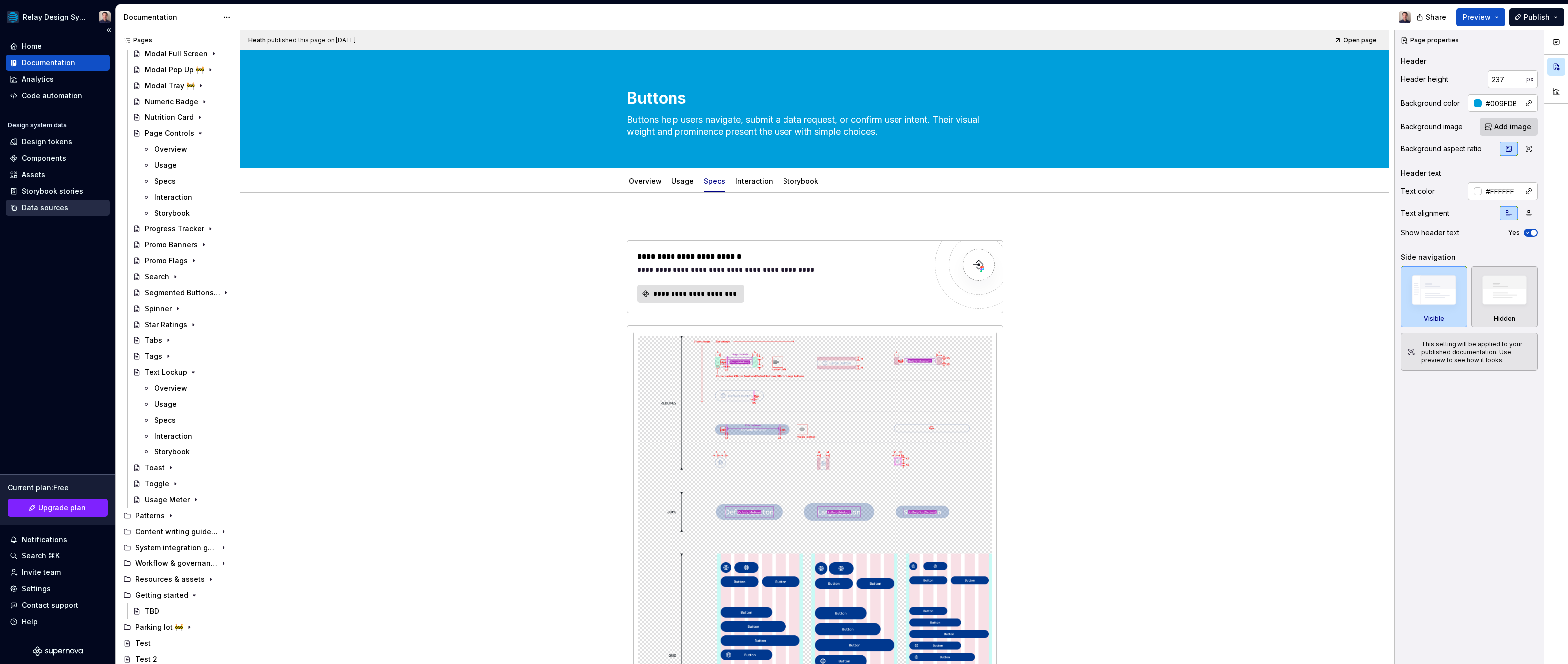
click at [48, 209] on div "Data sources" at bounding box center [45, 207] width 47 height 10
